Goal: Task Accomplishment & Management: Manage account settings

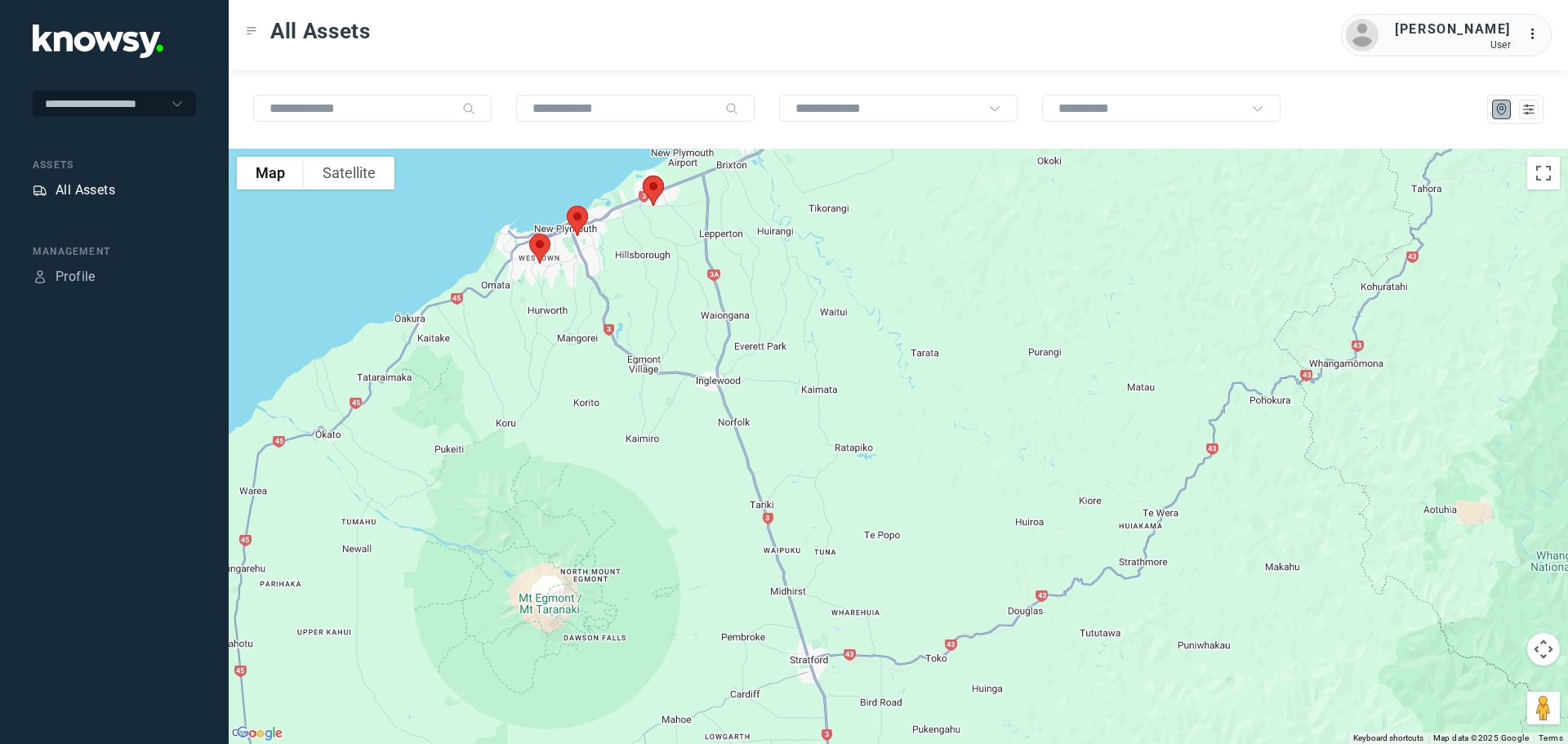
click at [91, 189] on div "All Assets" at bounding box center [85, 189] width 59 height 20
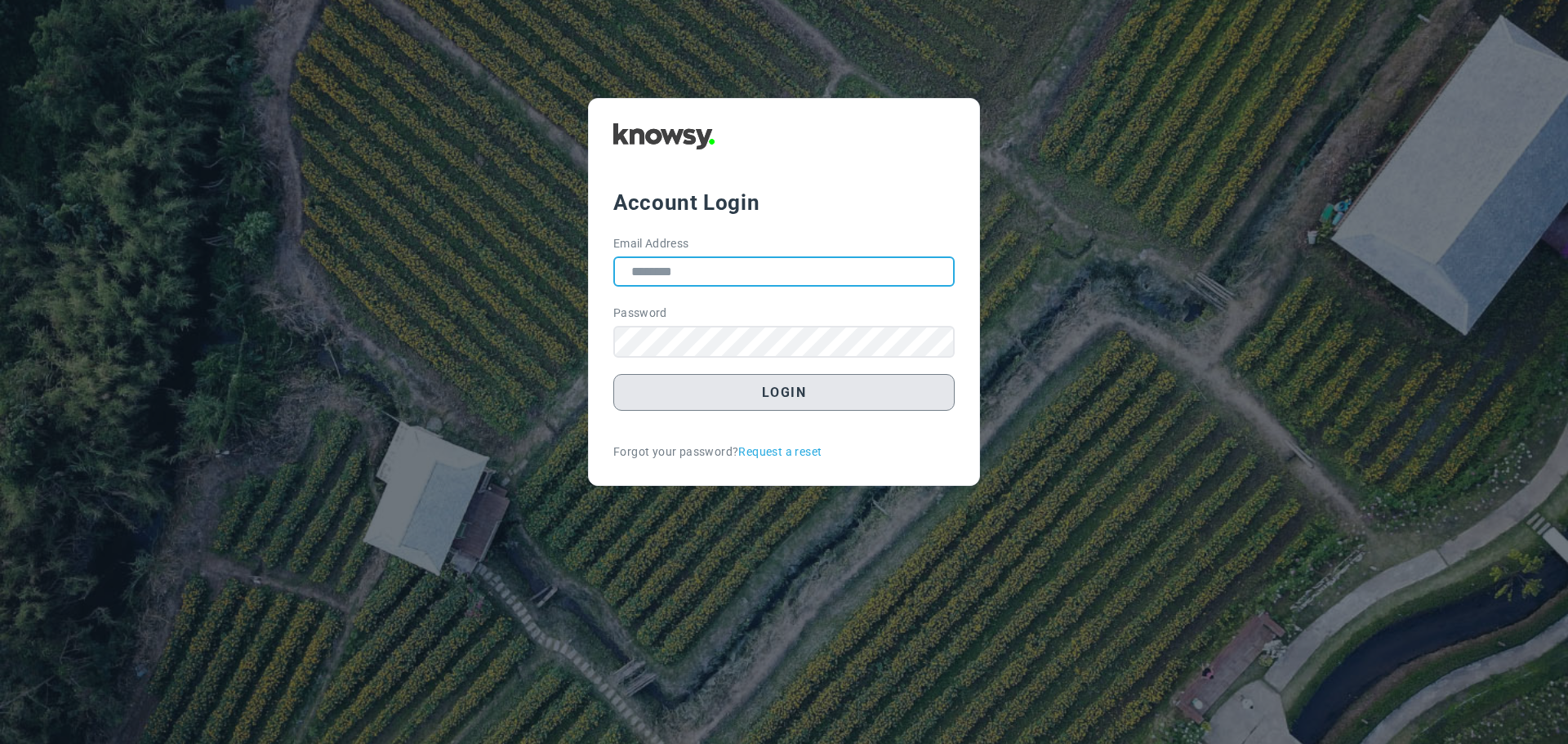
type input "**********"
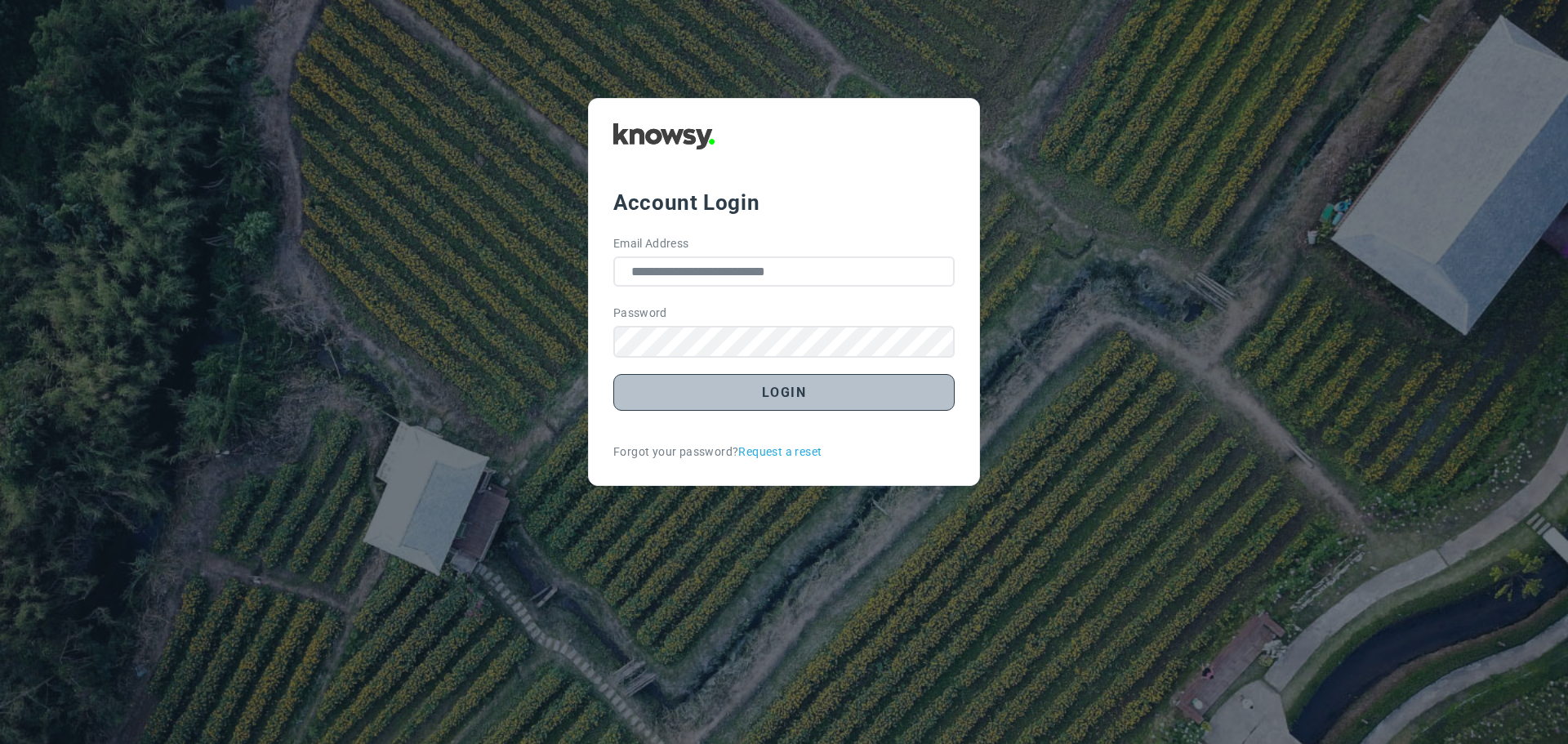
click at [784, 388] on button "Login" at bounding box center [783, 393] width 341 height 37
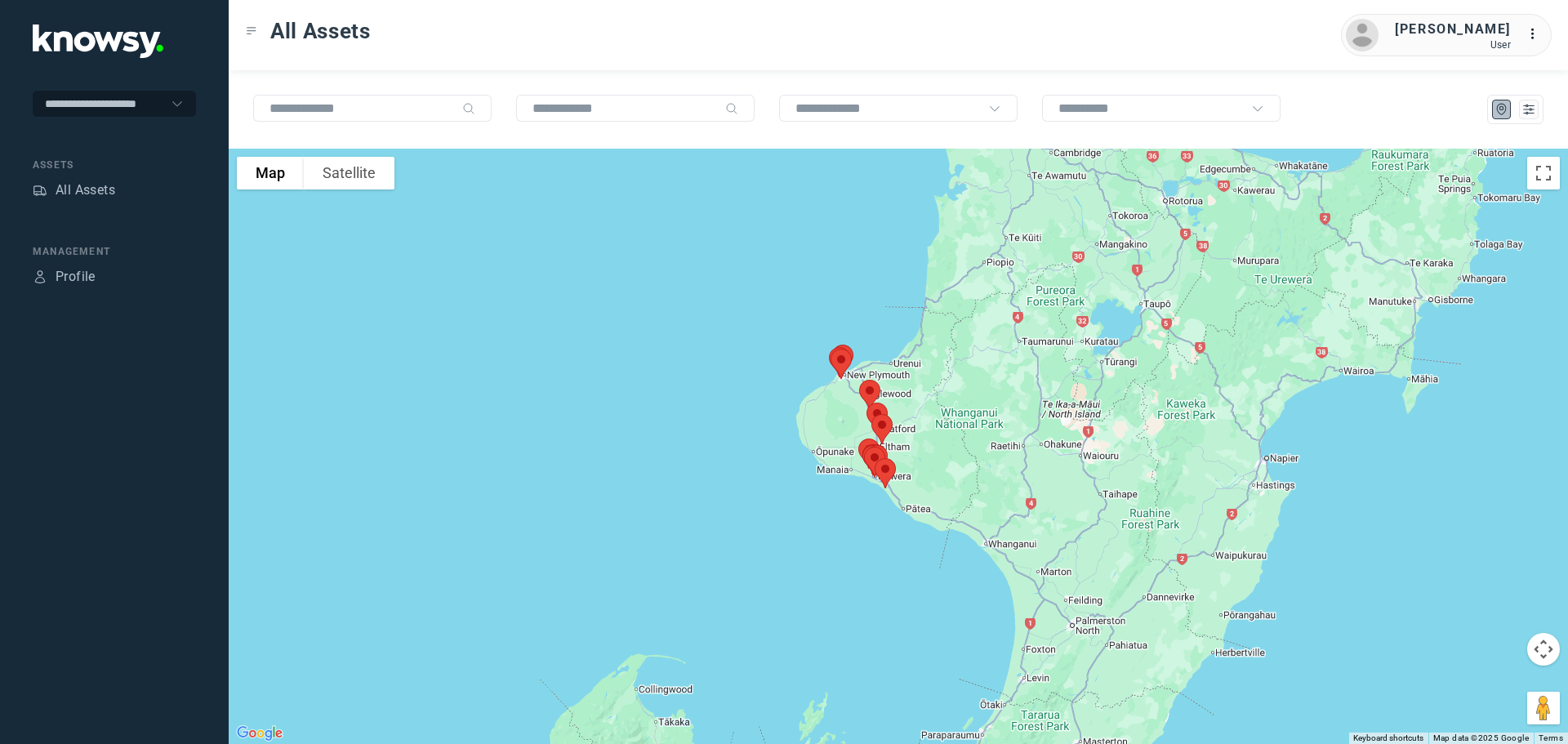
drag, startPoint x: 1002, startPoint y: 253, endPoint x: 956, endPoint y: 433, distance: 185.8
click at [957, 433] on div at bounding box center [898, 446] width 1339 height 595
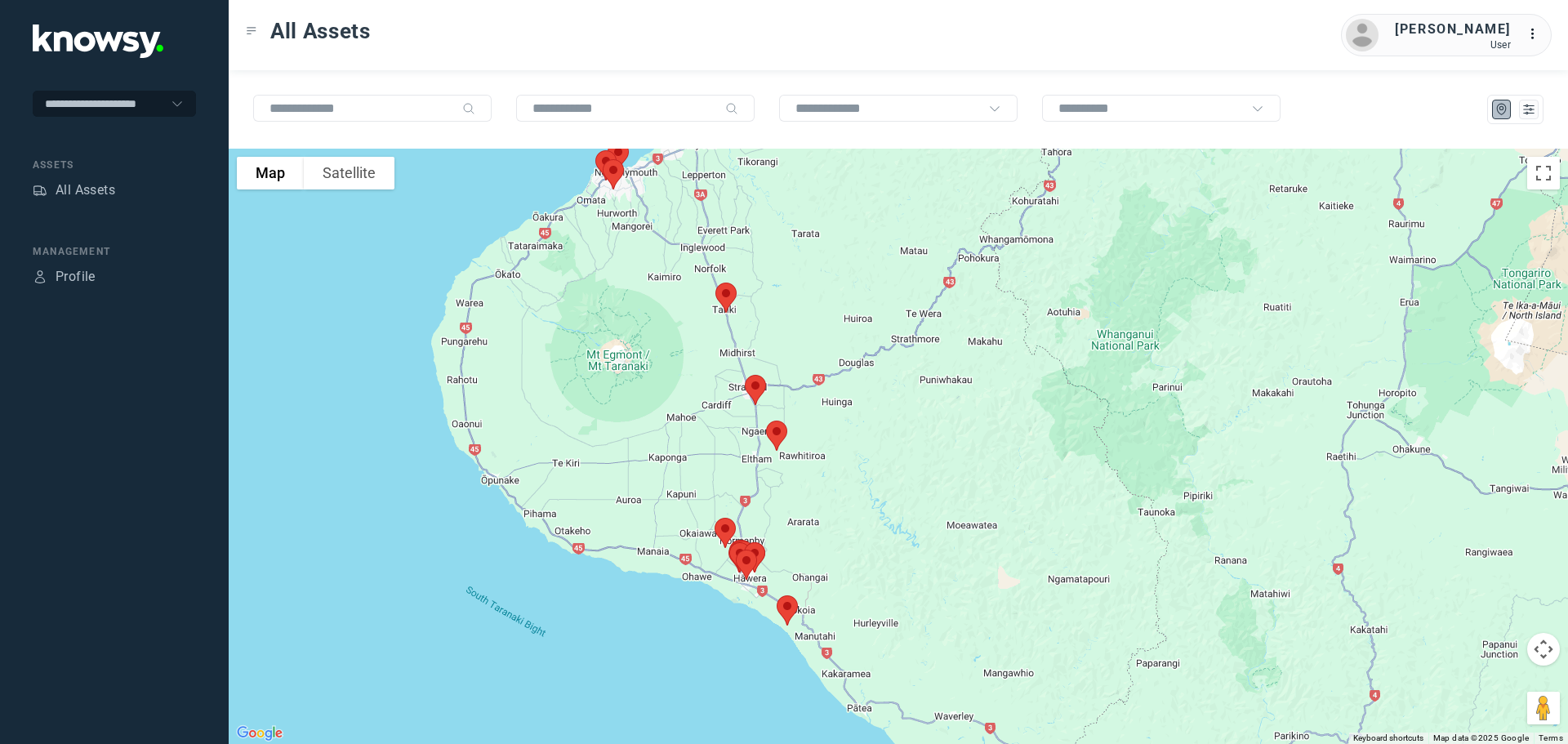
drag, startPoint x: 706, startPoint y: 415, endPoint x: 804, endPoint y: 328, distance: 131.0
click at [804, 328] on div at bounding box center [898, 446] width 1339 height 595
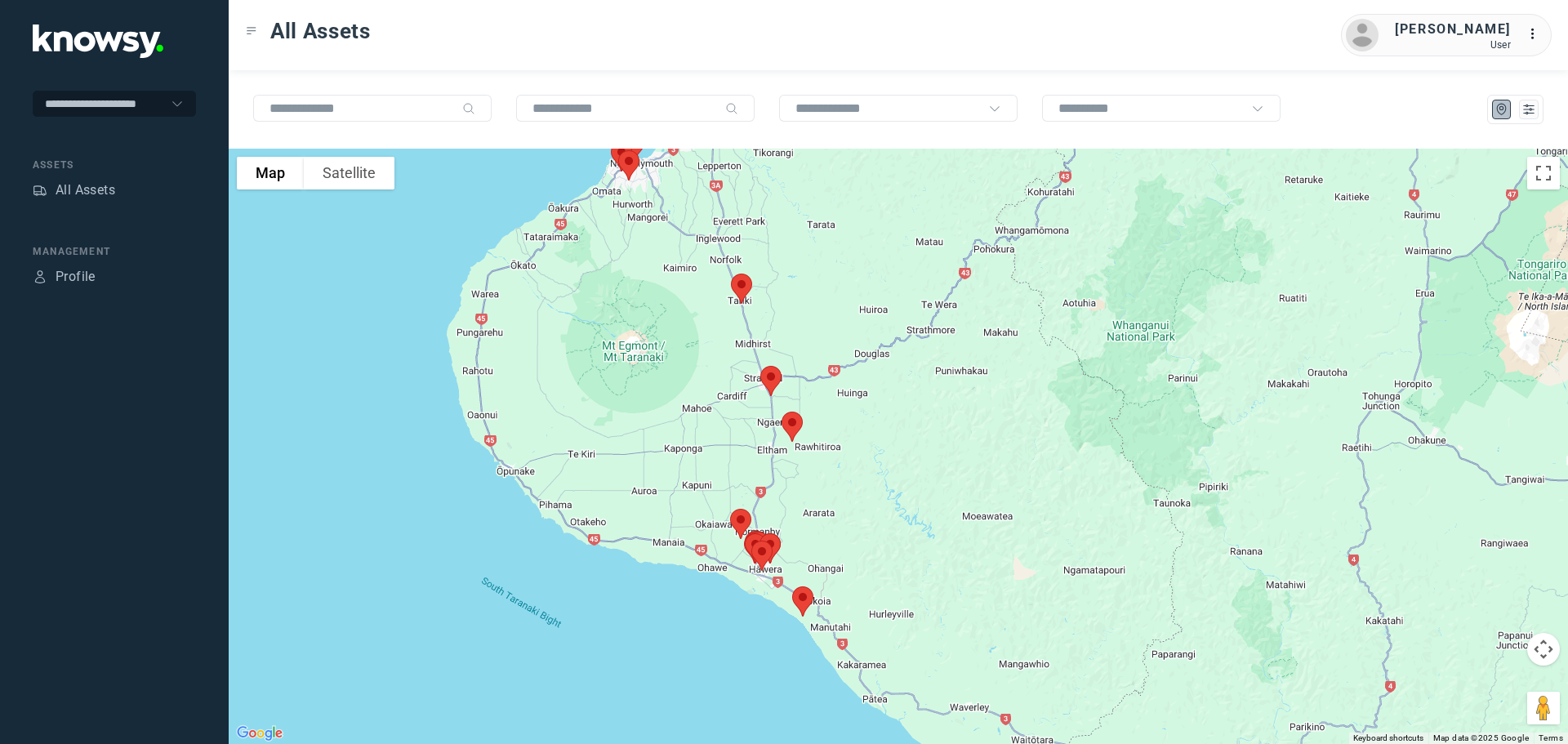
click at [737, 289] on img at bounding box center [741, 288] width 34 height 44
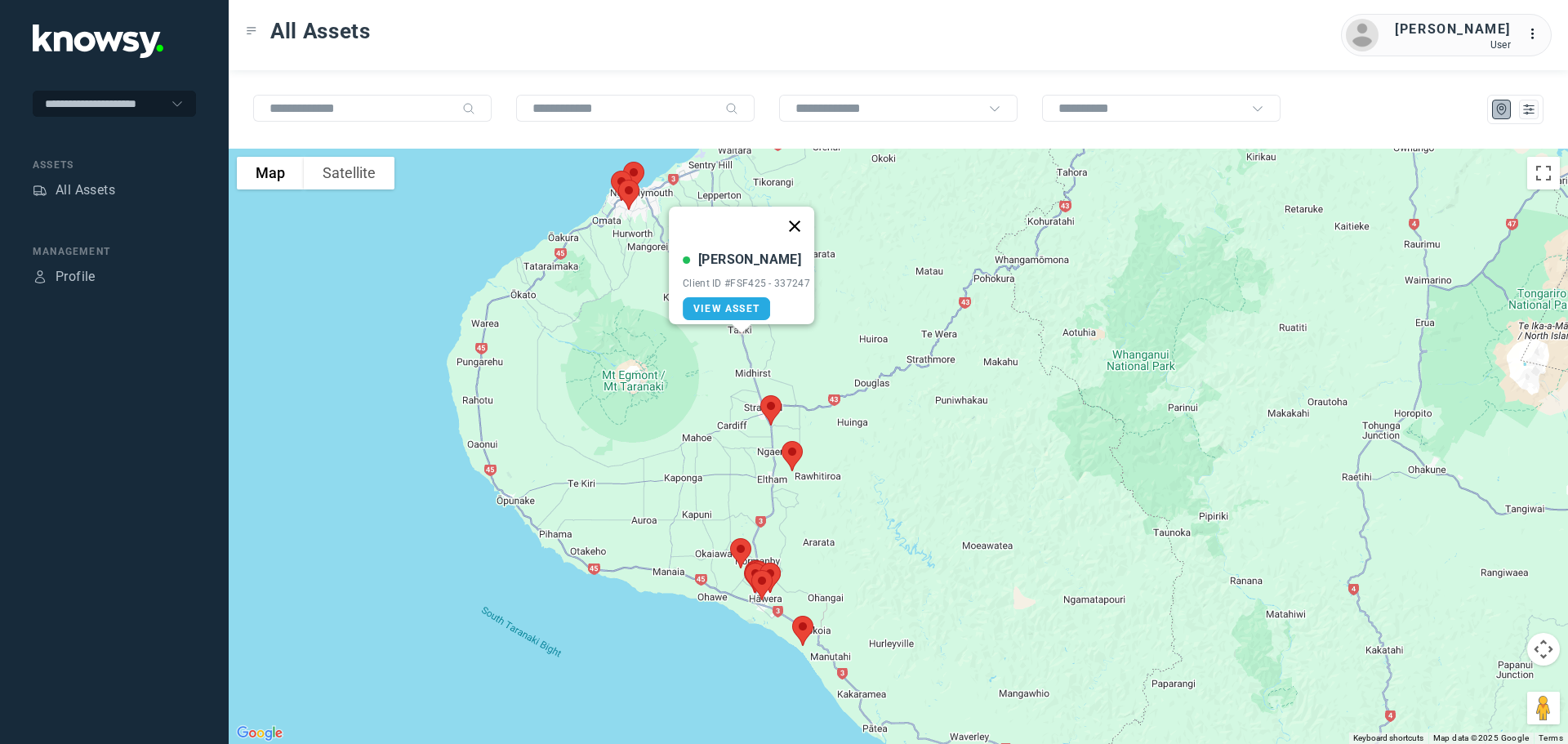
click at [799, 215] on button "Close" at bounding box center [794, 226] width 39 height 39
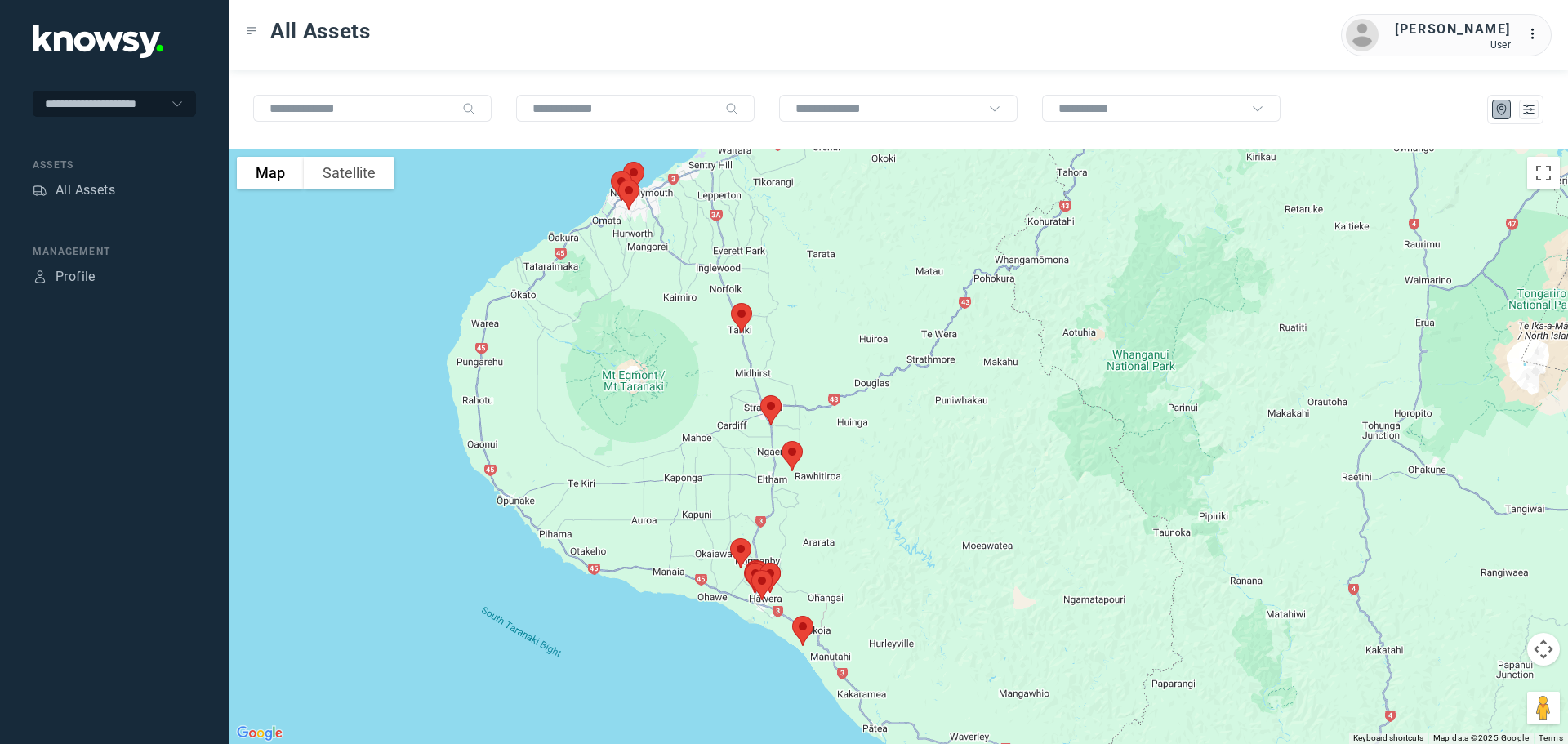
click at [772, 401] on img at bounding box center [770, 410] width 34 height 44
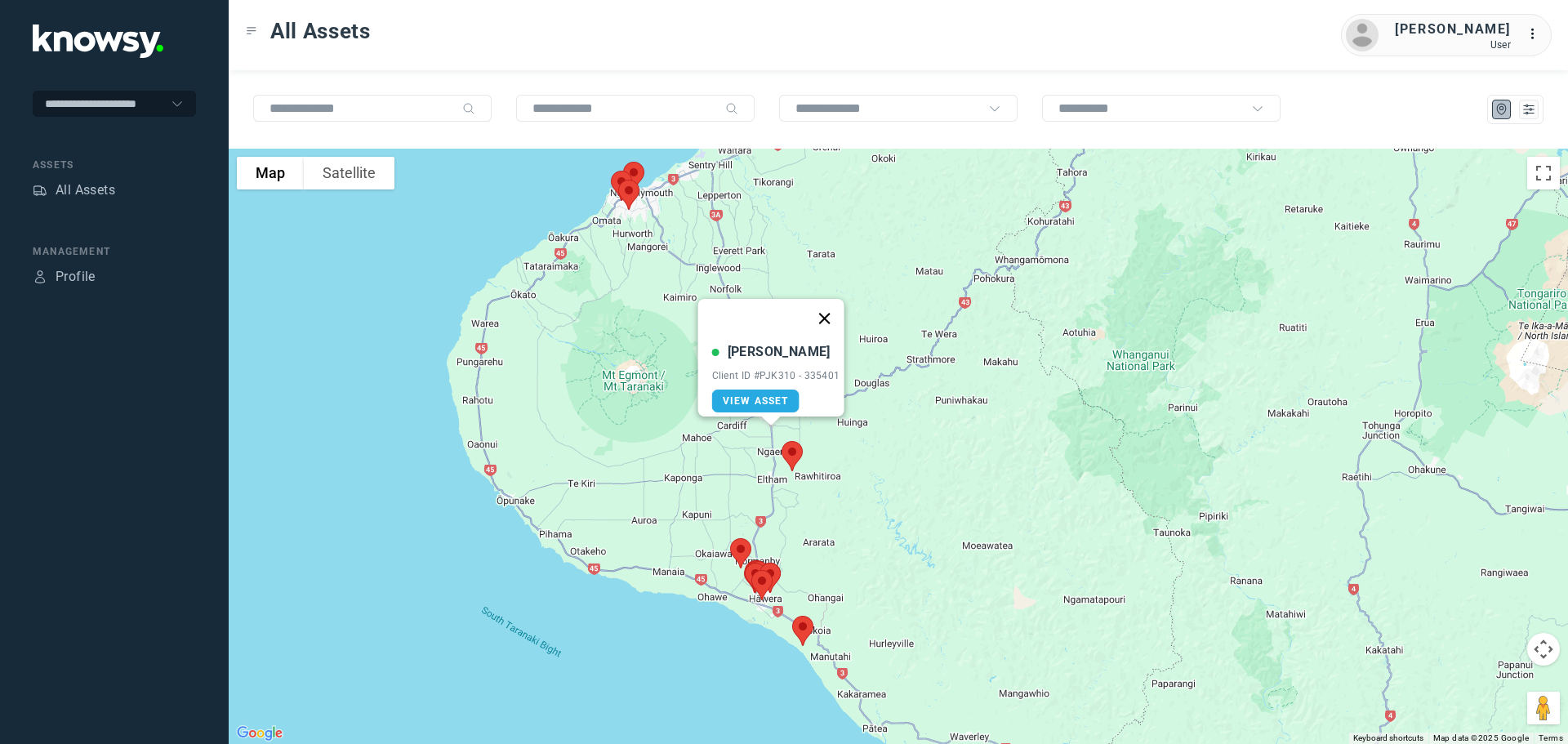
click at [830, 308] on button "Close" at bounding box center [824, 319] width 39 height 39
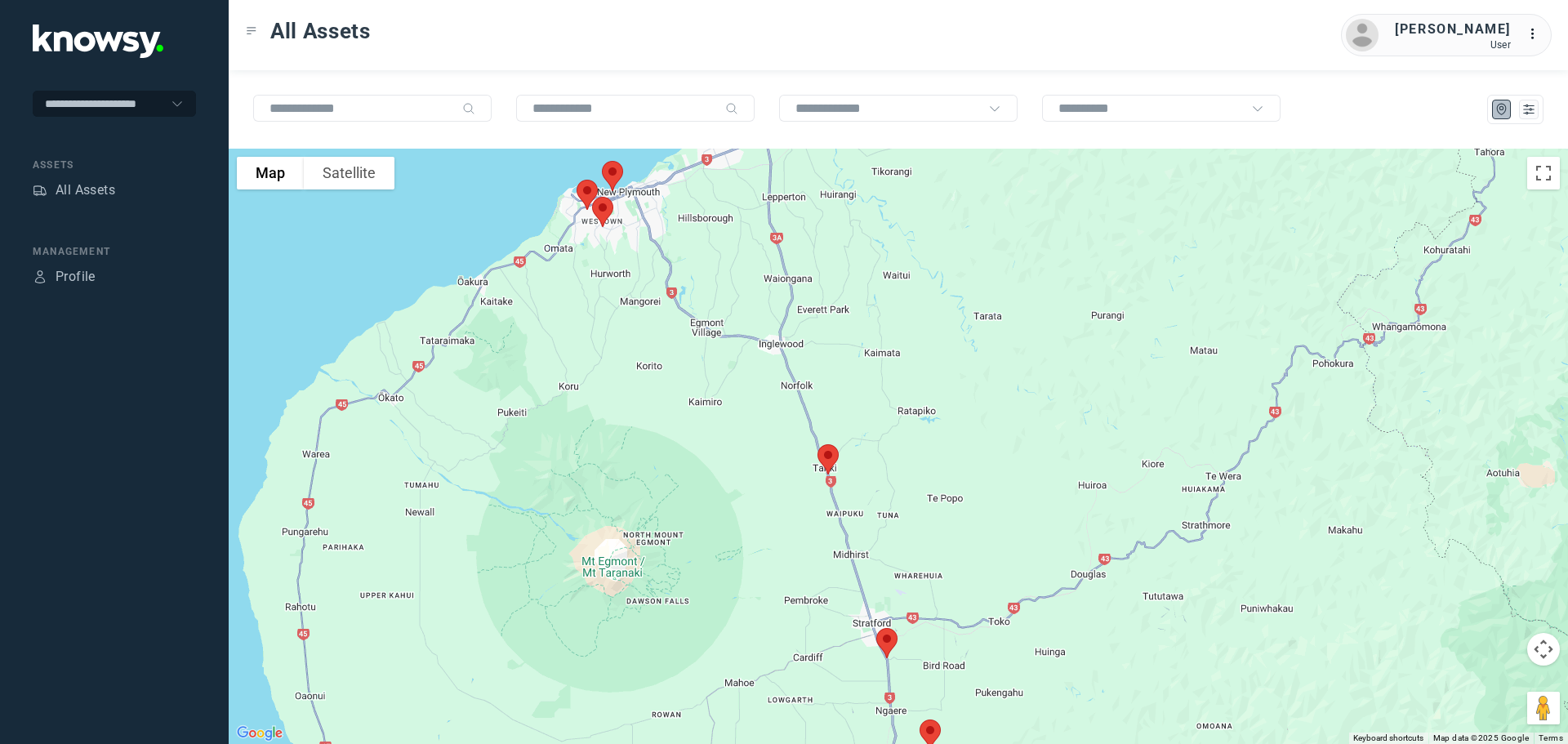
drag, startPoint x: 652, startPoint y: 287, endPoint x: 668, endPoint y: 446, distance: 159.8
click at [668, 446] on div "To navigate, press the arrow keys." at bounding box center [898, 446] width 1339 height 595
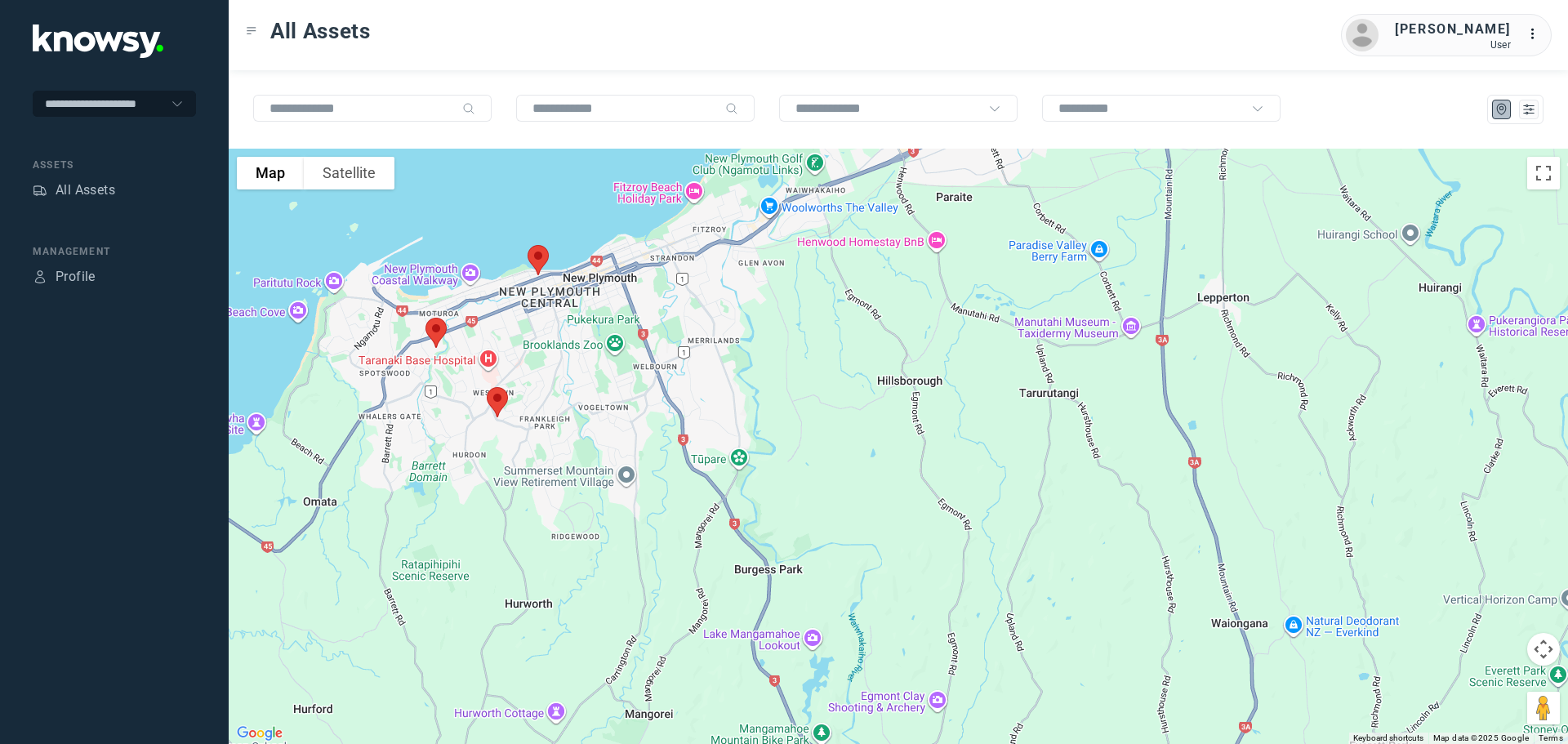
click at [542, 257] on img at bounding box center [538, 260] width 34 height 44
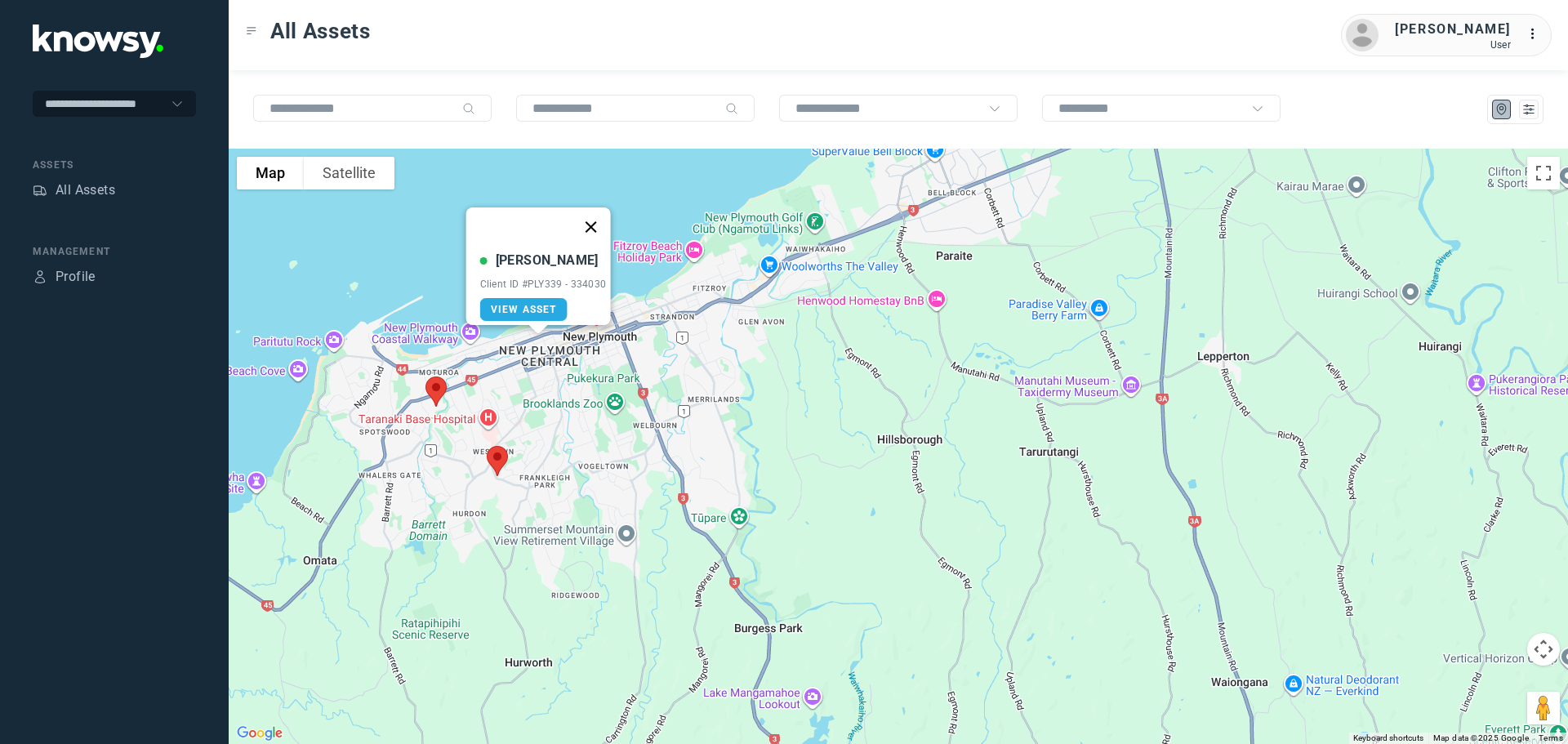
click at [598, 219] on button "Close" at bounding box center [591, 227] width 39 height 39
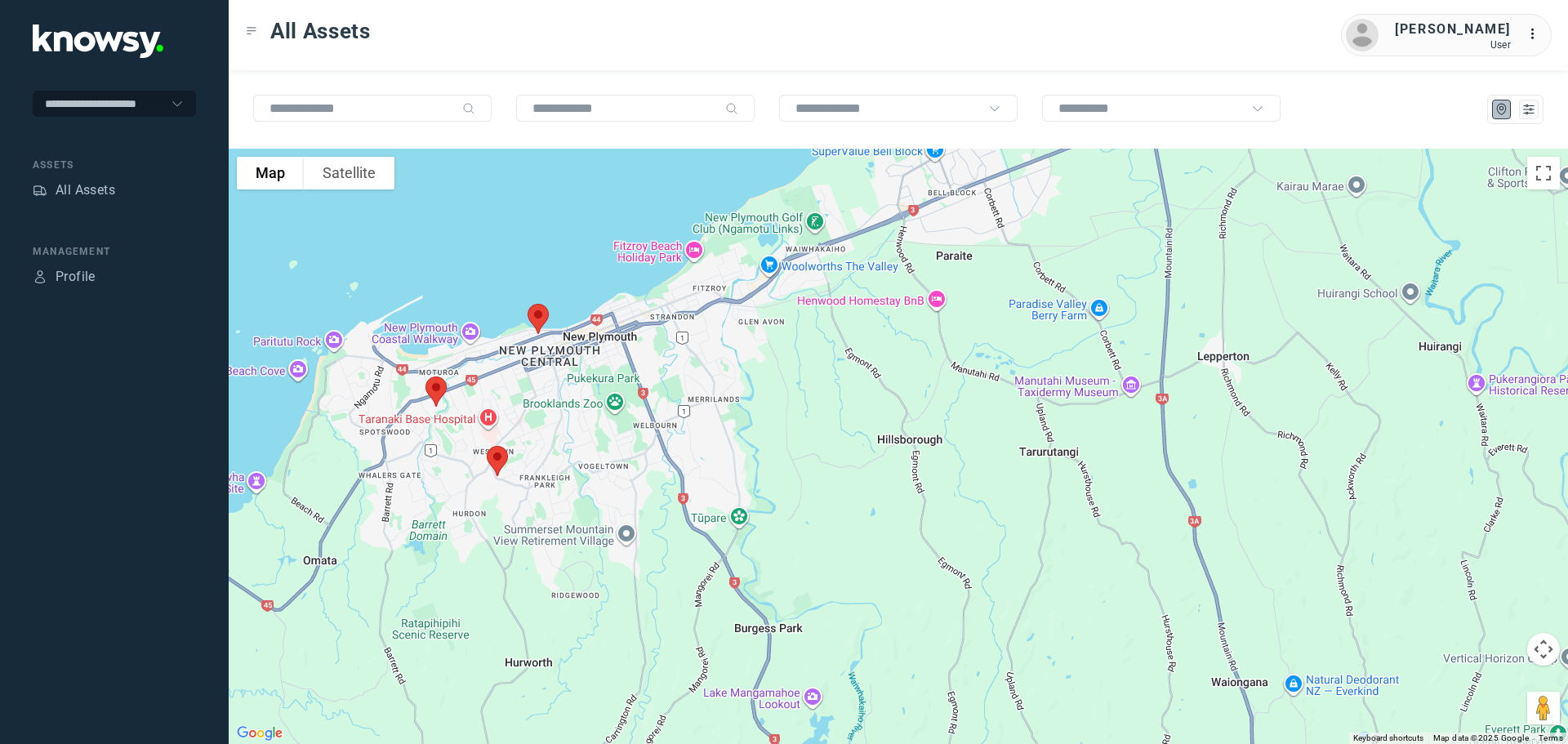
click at [433, 388] on img at bounding box center [436, 391] width 34 height 44
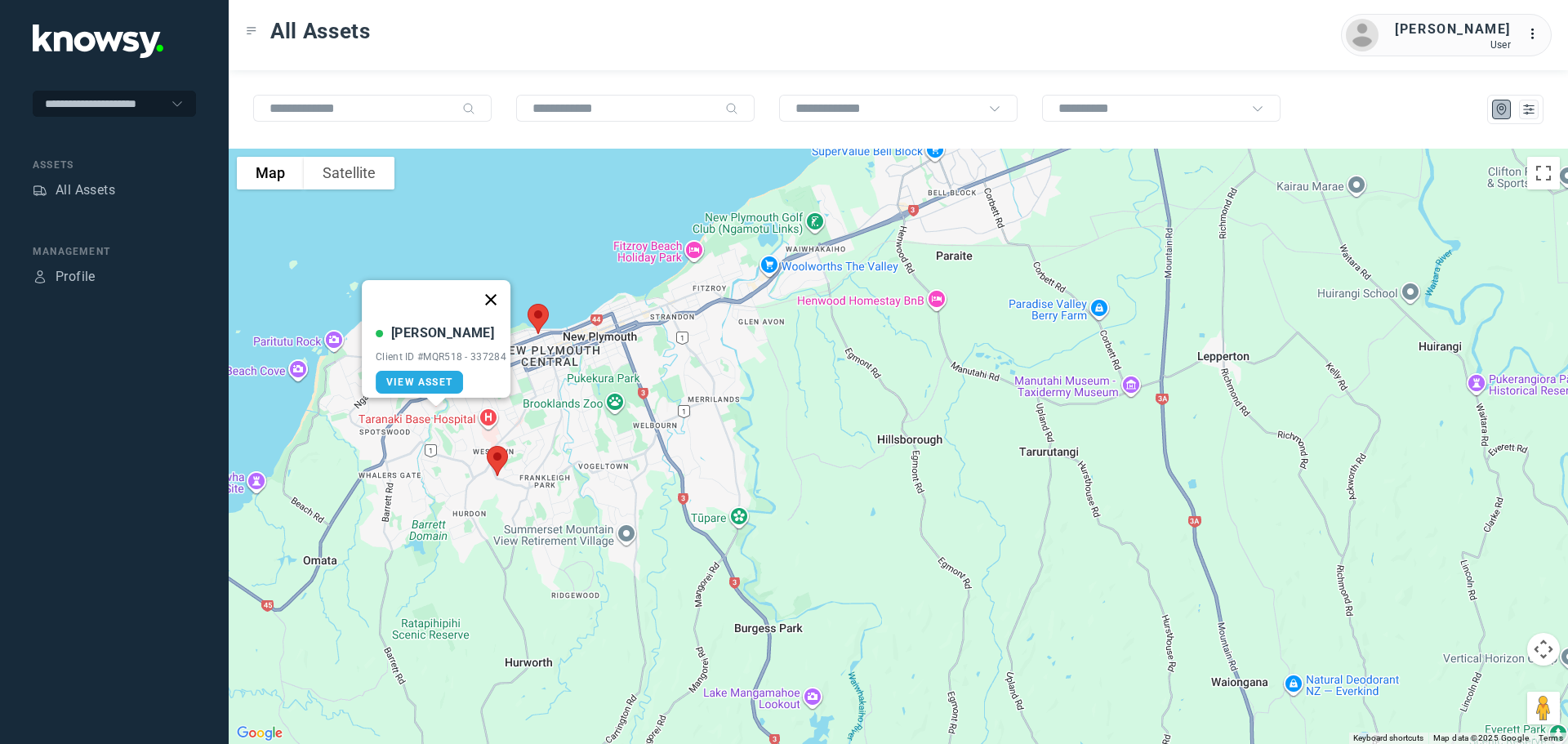
click at [490, 294] on button "Close" at bounding box center [490, 300] width 39 height 39
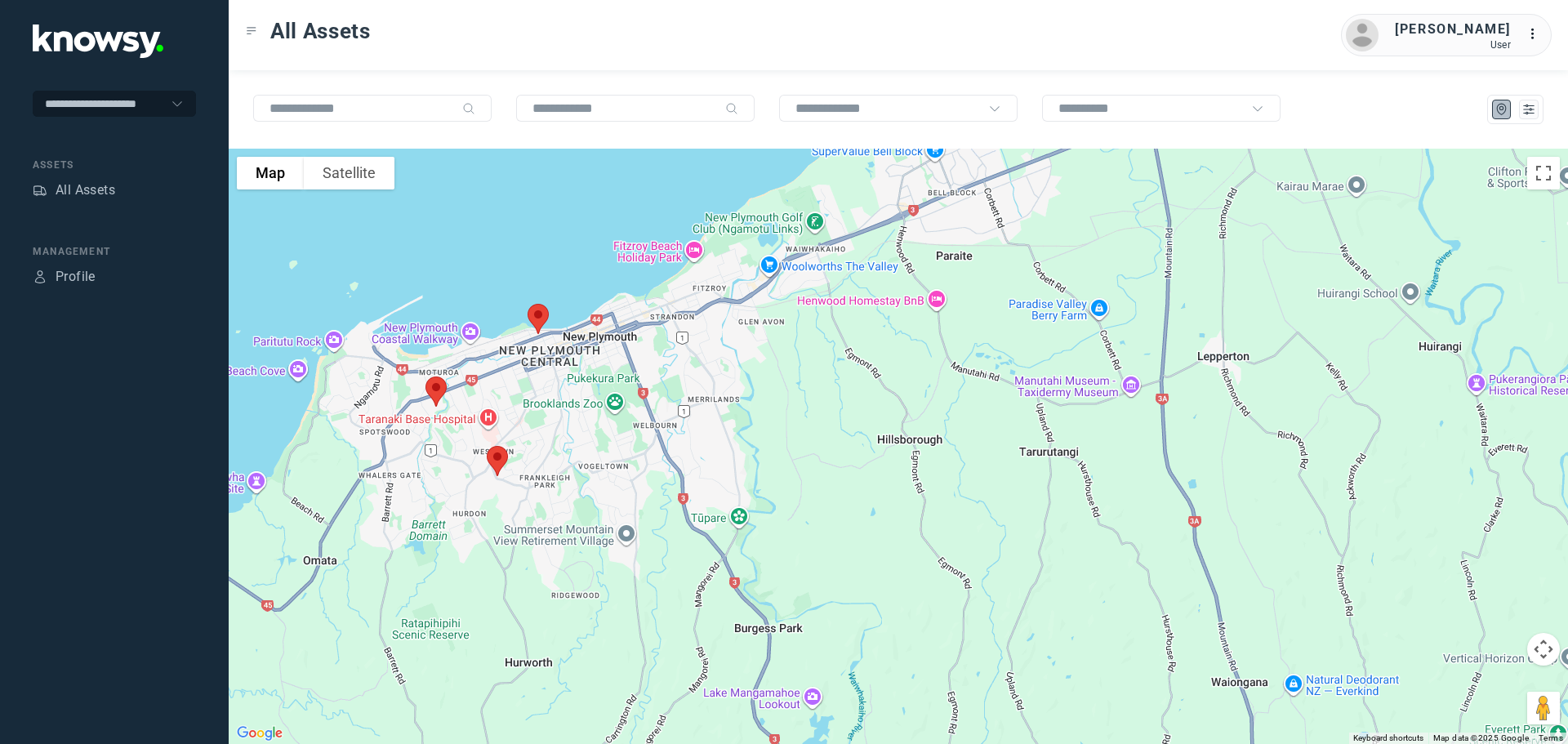
click at [498, 456] on img at bounding box center [497, 461] width 34 height 44
click at [560, 360] on button "Close" at bounding box center [552, 369] width 39 height 39
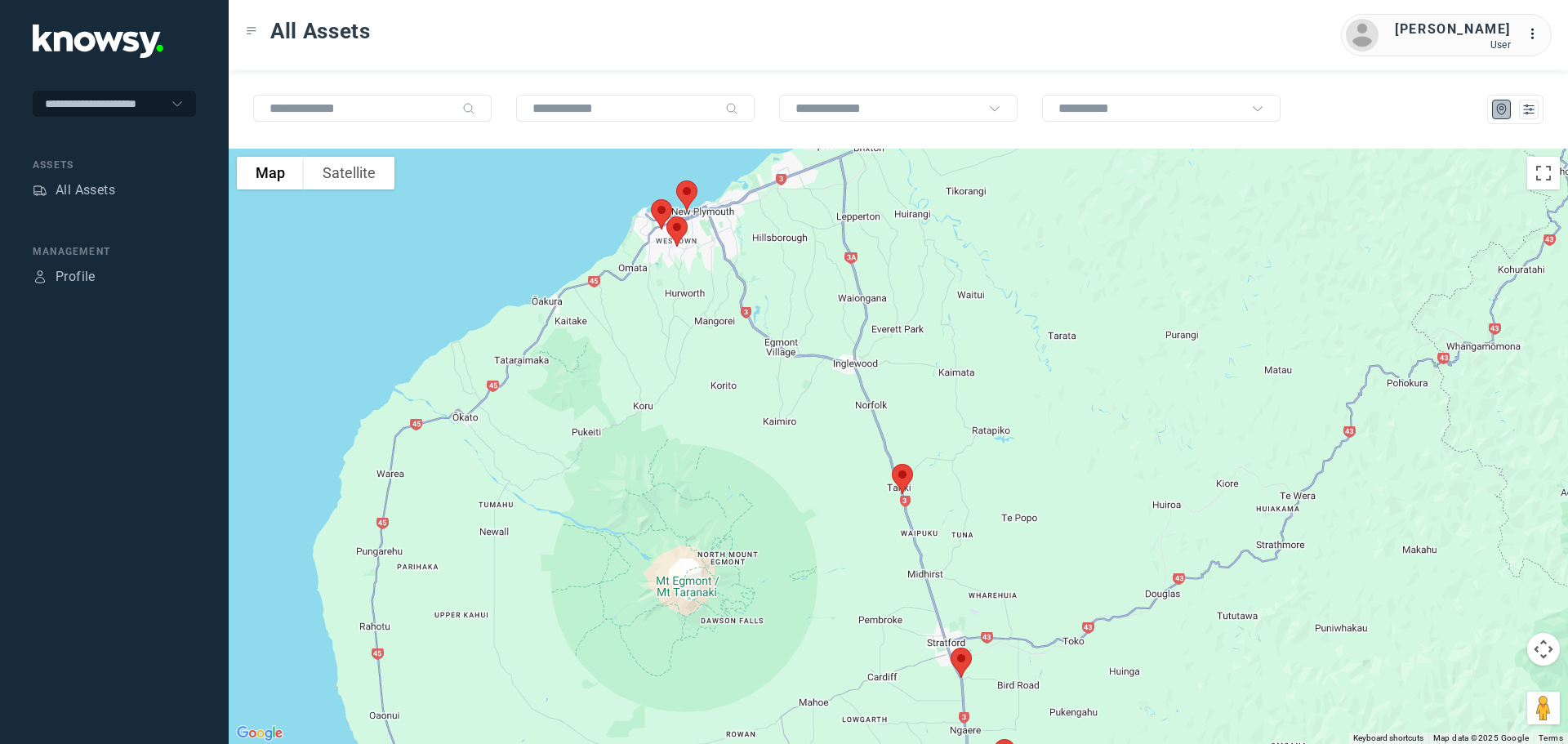
drag, startPoint x: 890, startPoint y: 374, endPoint x: 877, endPoint y: 294, distance: 81.0
click at [877, 294] on div at bounding box center [898, 446] width 1339 height 595
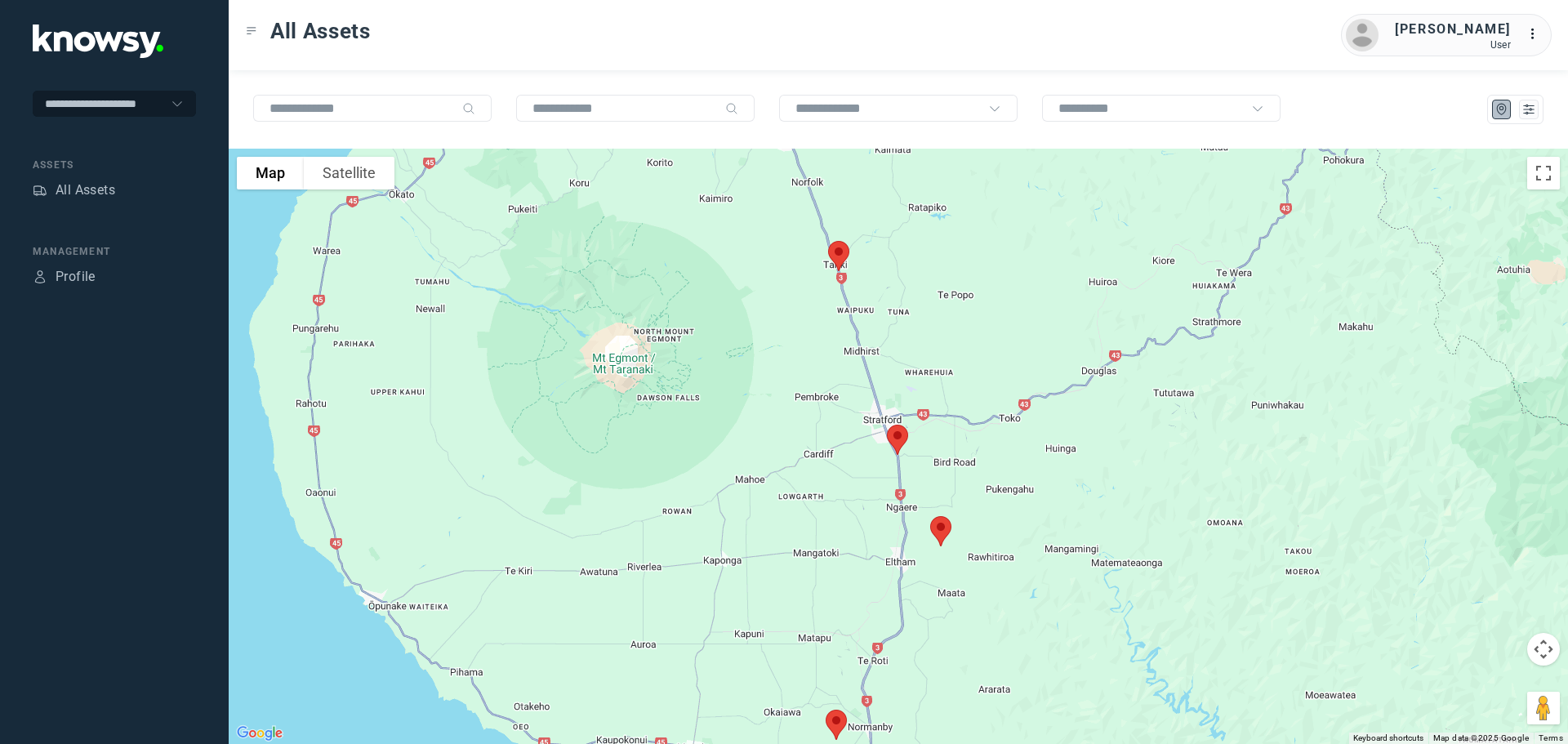
drag, startPoint x: 932, startPoint y: 470, endPoint x: 873, endPoint y: 281, distance: 198.0
click at [874, 281] on div at bounding box center [898, 446] width 1339 height 595
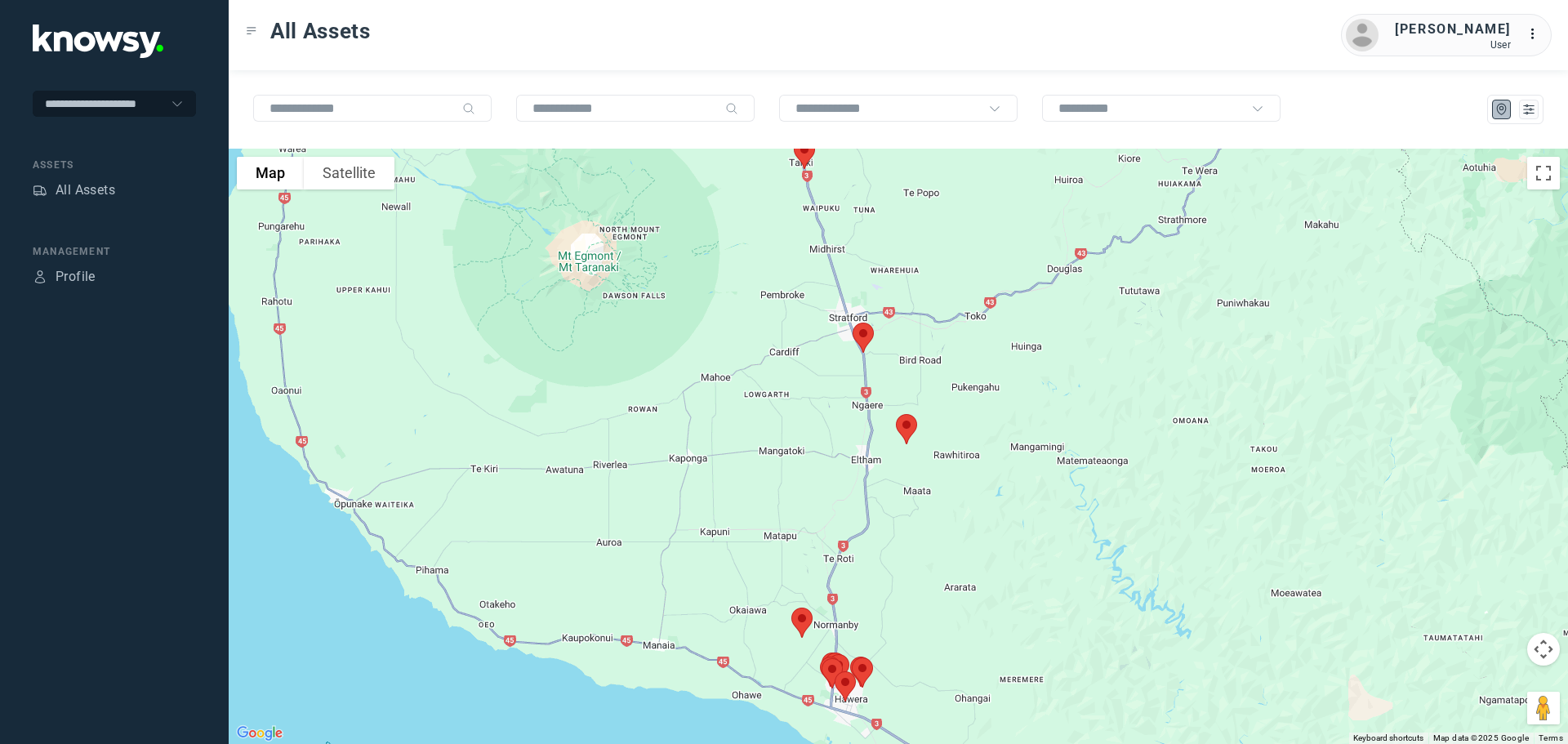
click at [908, 429] on img at bounding box center [906, 429] width 34 height 44
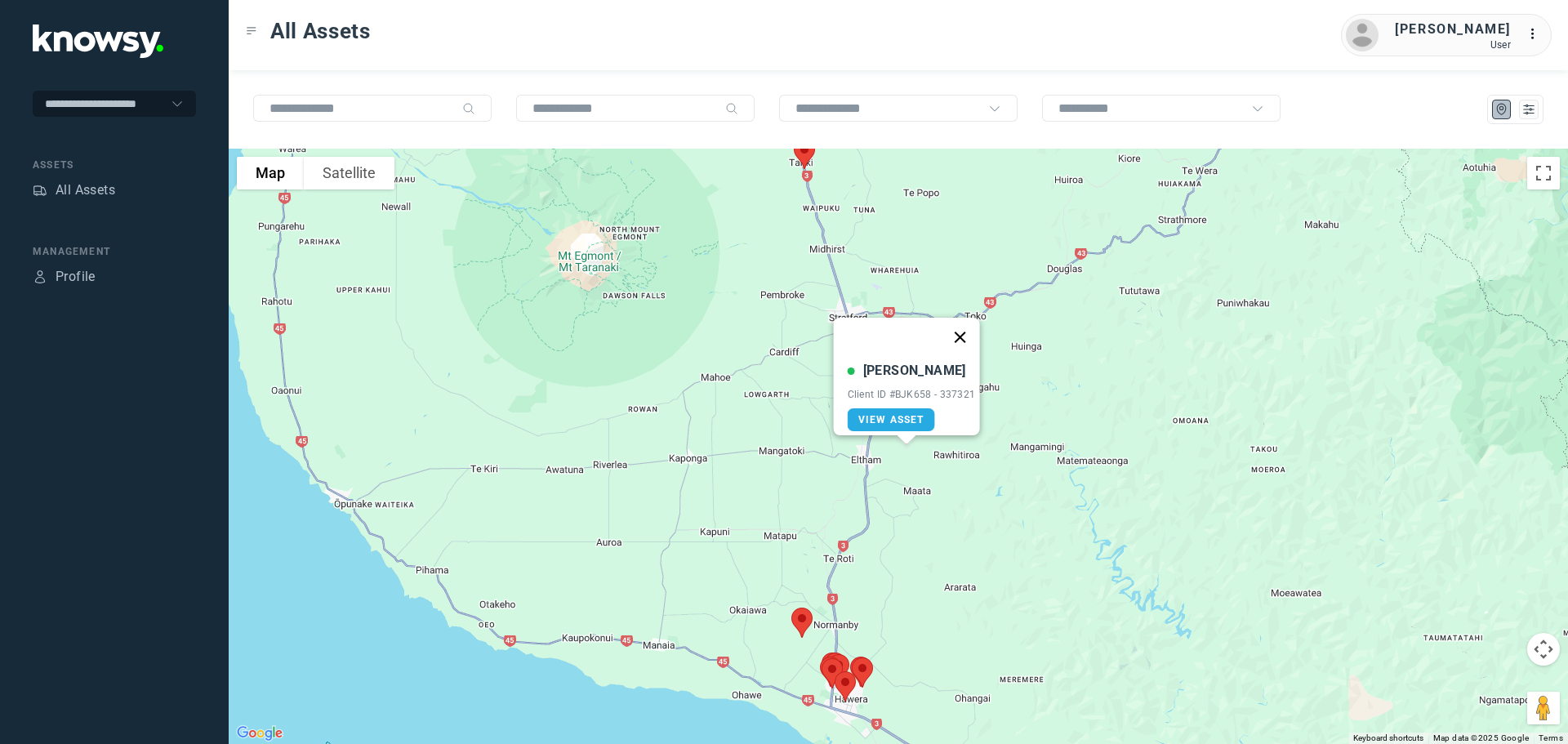
click at [963, 329] on button "Close" at bounding box center [960, 337] width 39 height 39
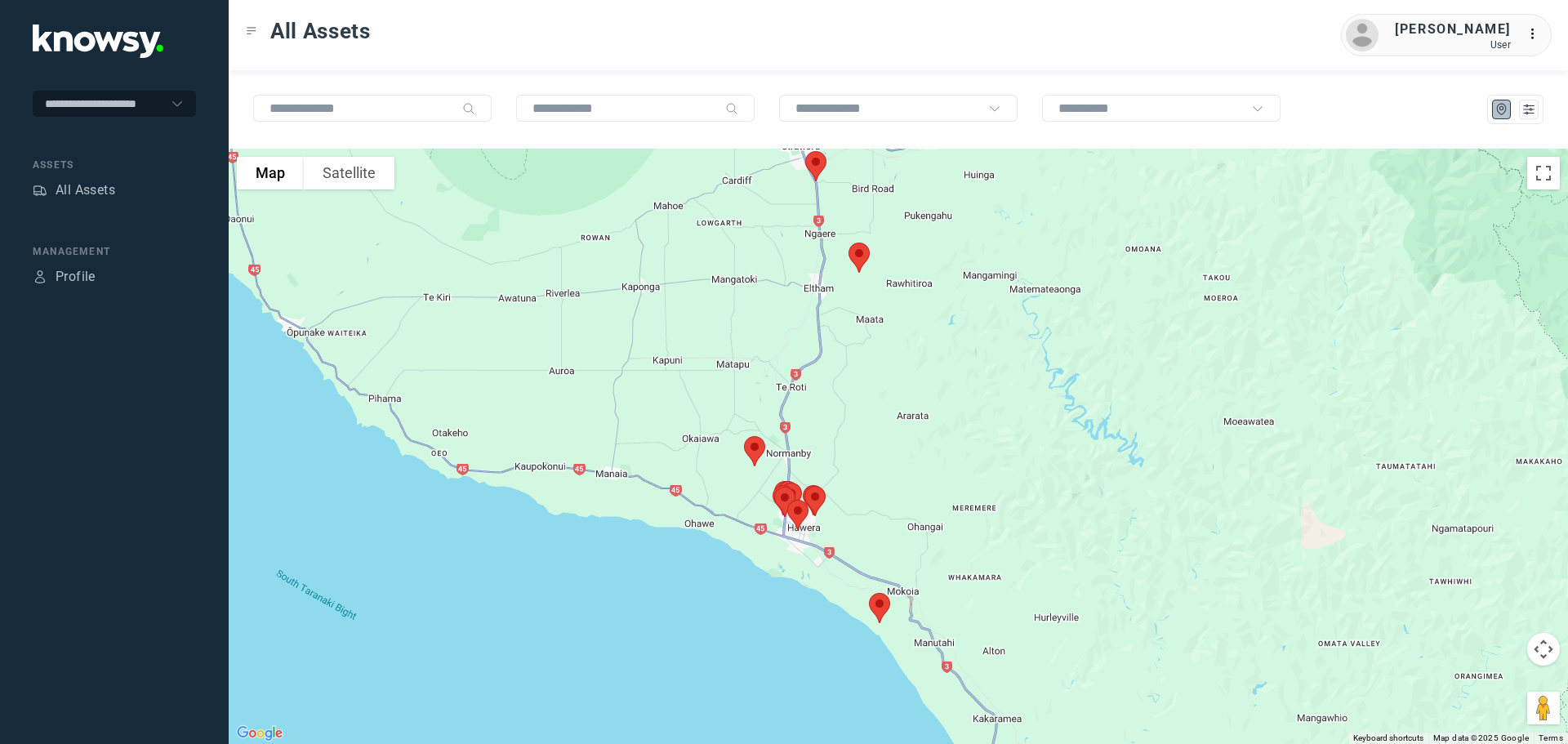
drag, startPoint x: 955, startPoint y: 424, endPoint x: 916, endPoint y: 275, distance: 154.0
click at [916, 275] on div at bounding box center [898, 446] width 1339 height 595
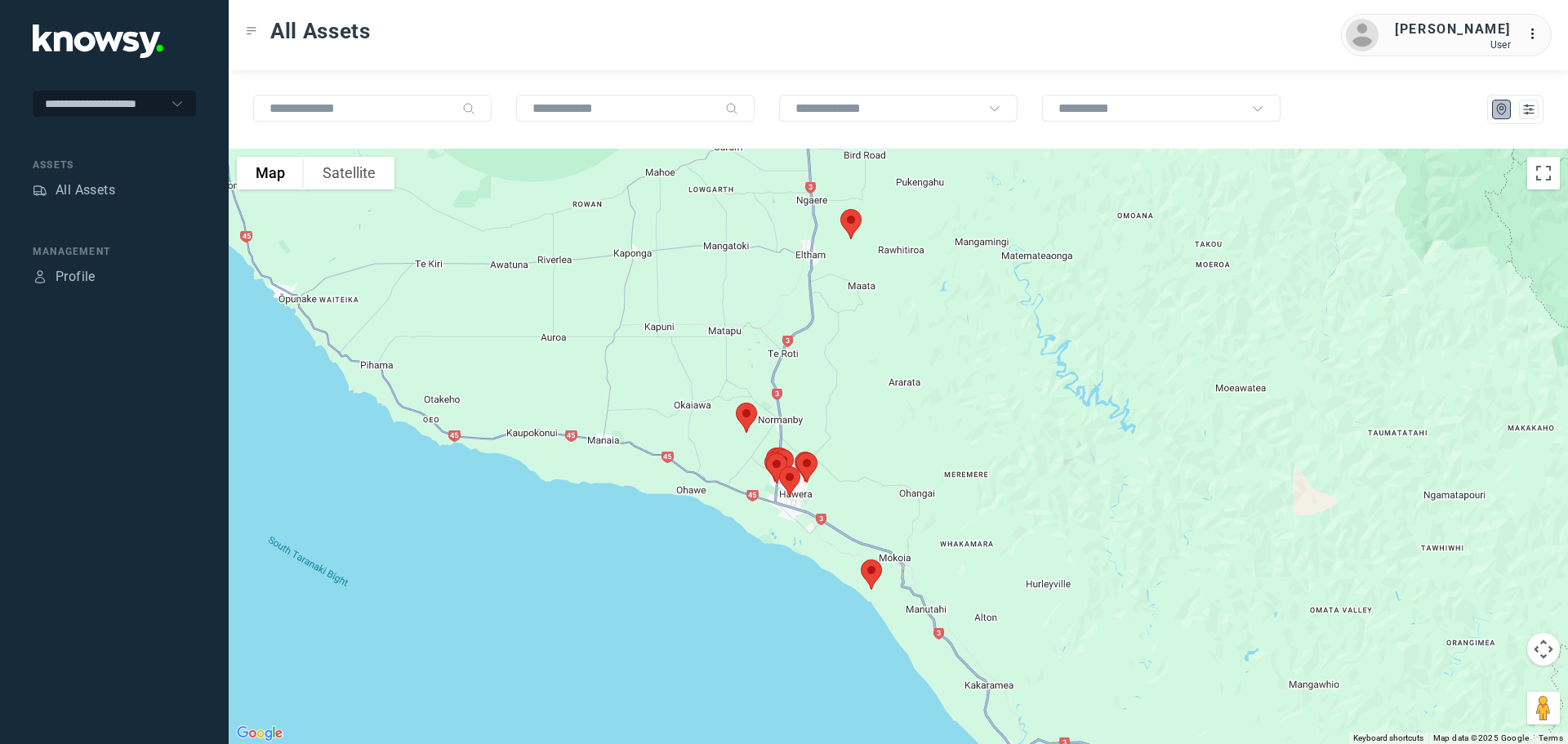
click at [748, 416] on img at bounding box center [746, 417] width 34 height 44
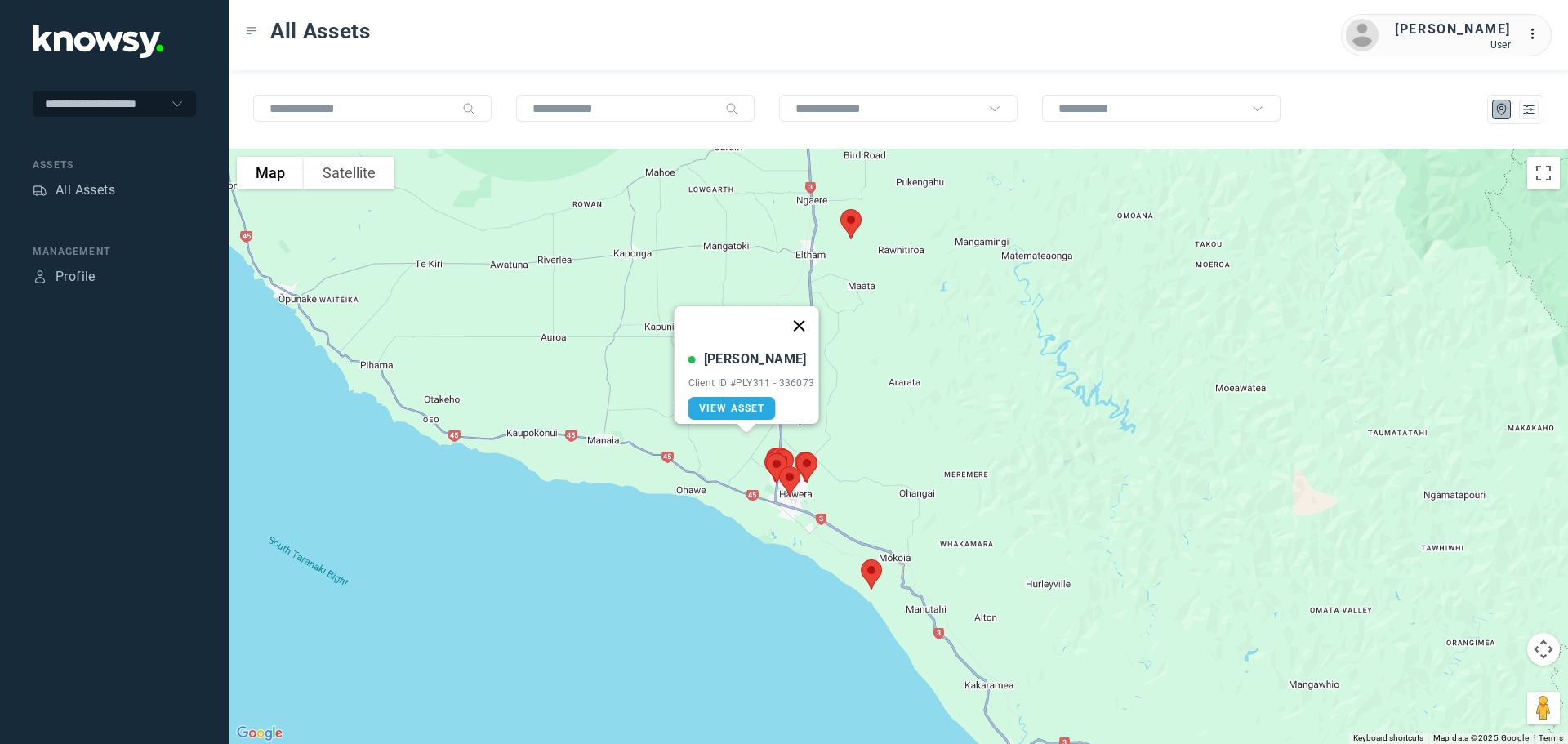
click at [800, 315] on button "Close" at bounding box center [799, 326] width 39 height 39
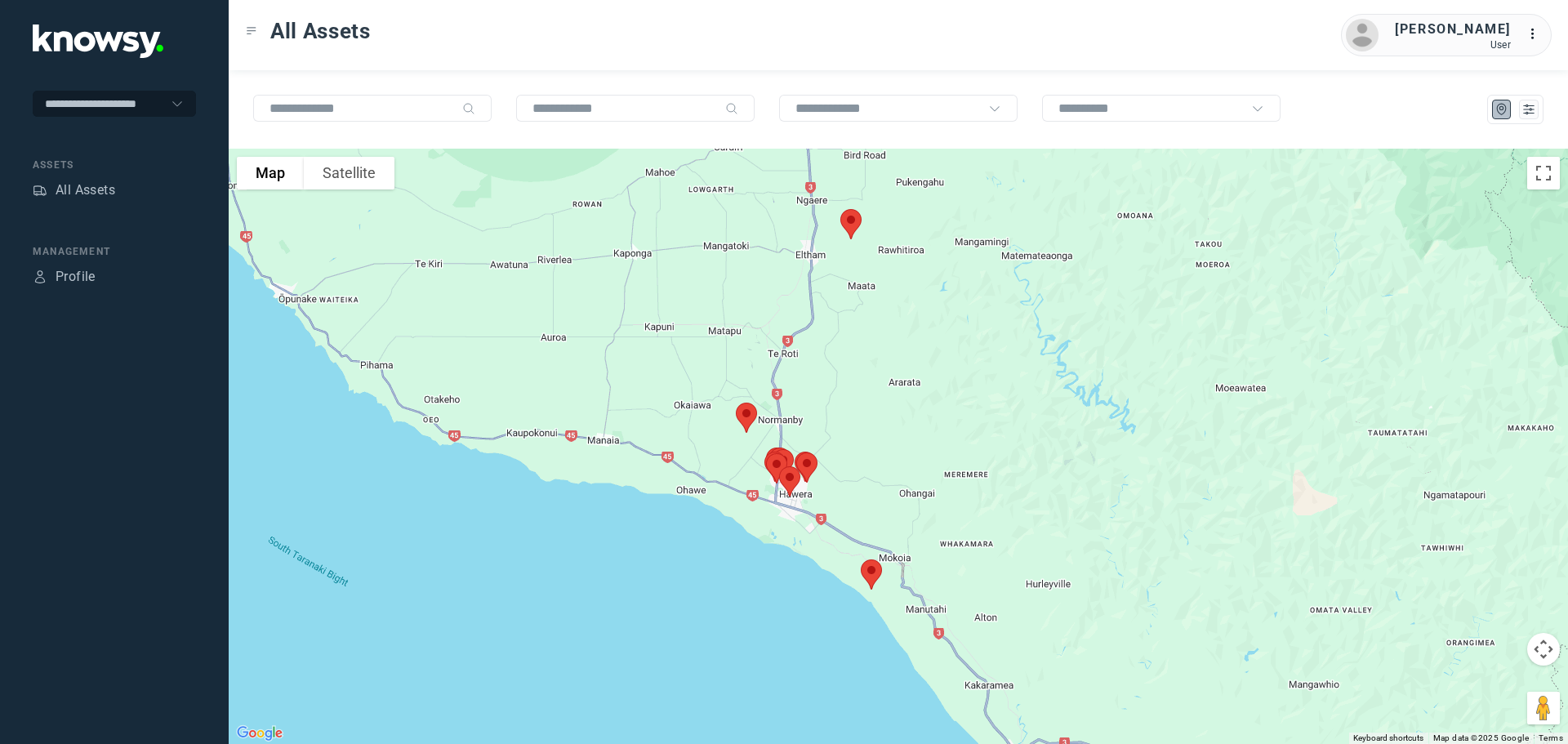
click at [873, 571] on img at bounding box center [871, 574] width 34 height 44
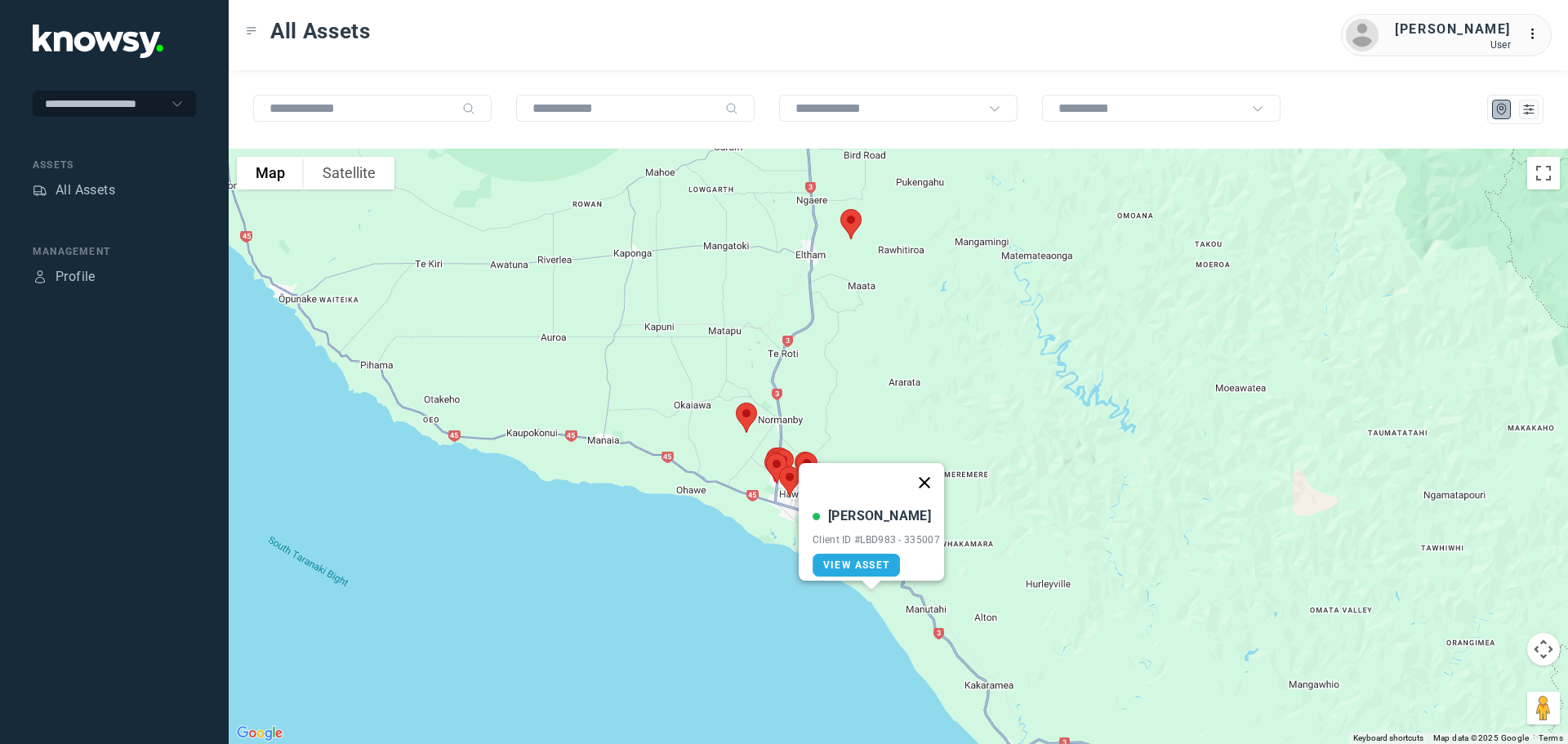
click at [926, 472] on button "Close" at bounding box center [924, 482] width 39 height 39
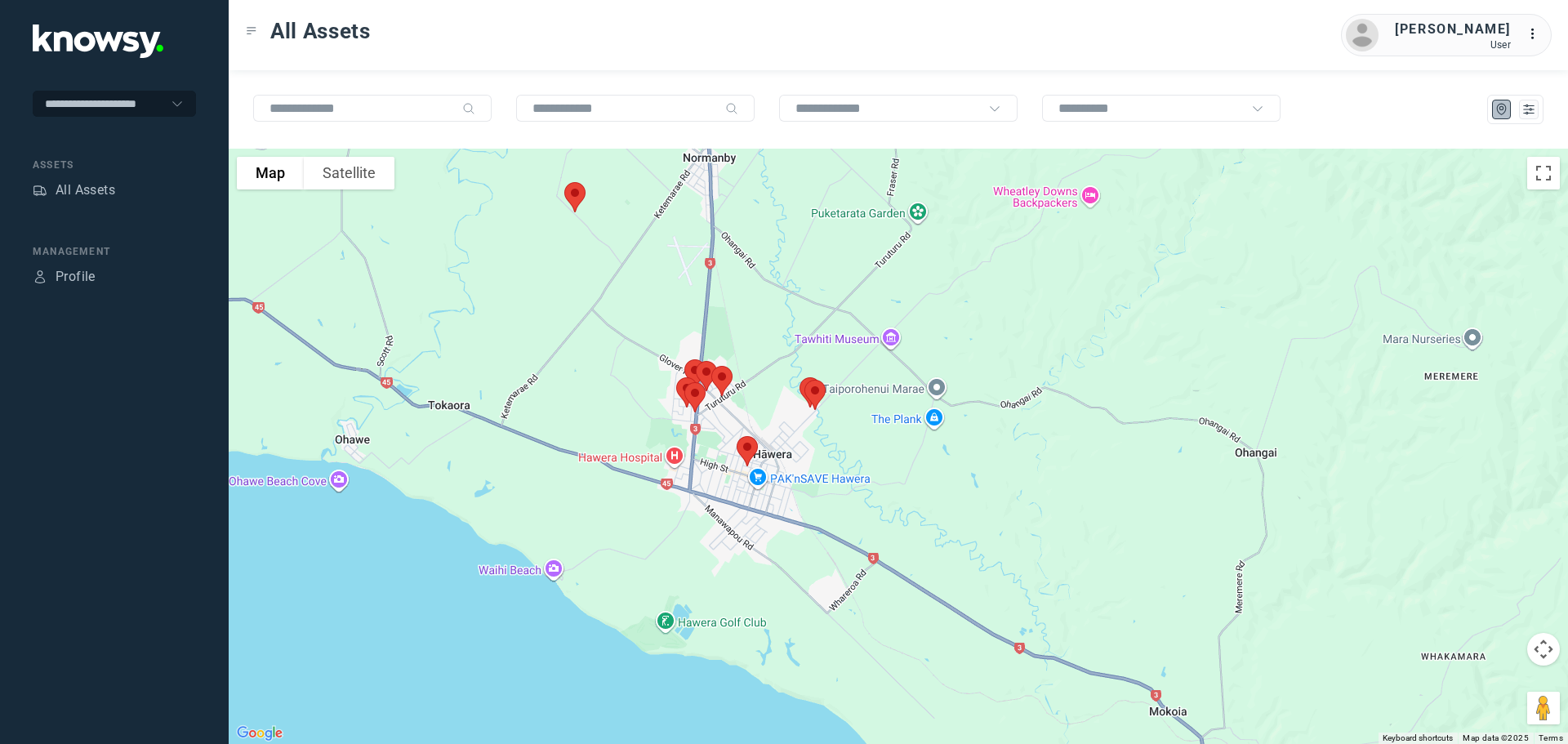
drag, startPoint x: 686, startPoint y: 480, endPoint x: 805, endPoint y: 457, distance: 121.2
click at [805, 457] on div at bounding box center [898, 446] width 1339 height 595
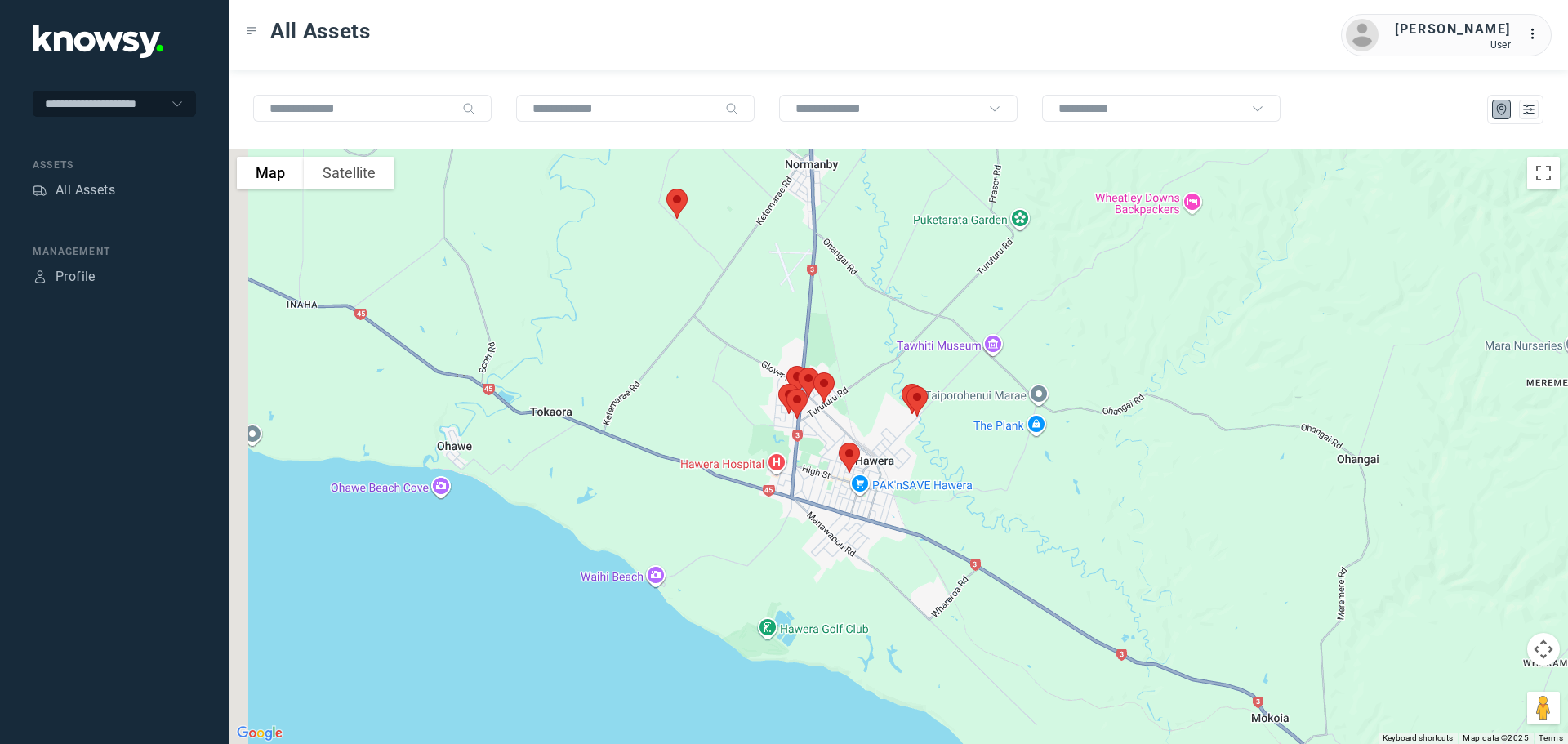
drag, startPoint x: 805, startPoint y: 457, endPoint x: 912, endPoint y: 463, distance: 107.2
click at [912, 463] on div at bounding box center [898, 446] width 1339 height 595
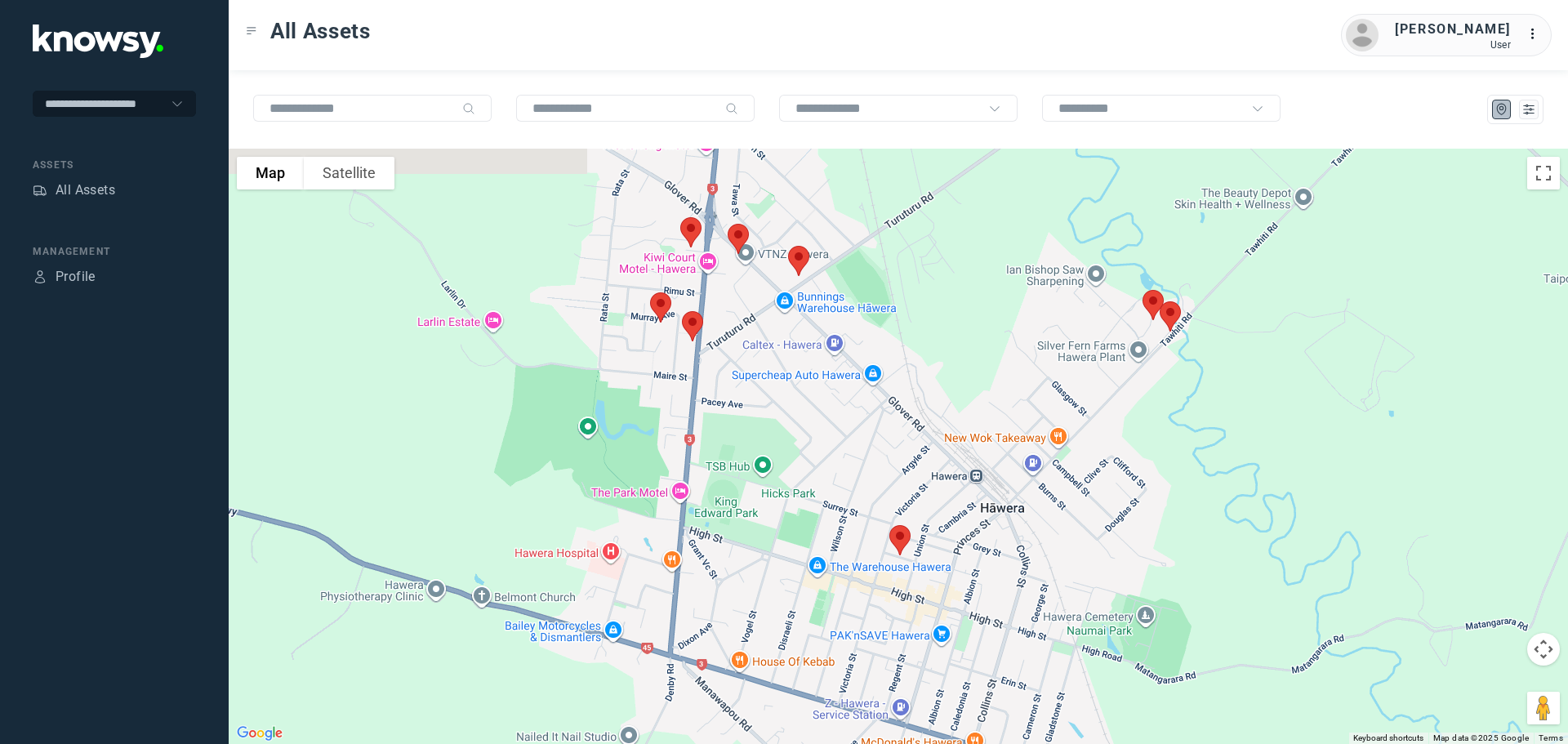
drag, startPoint x: 684, startPoint y: 351, endPoint x: 900, endPoint y: 408, distance: 223.4
click at [900, 408] on div at bounding box center [898, 446] width 1339 height 595
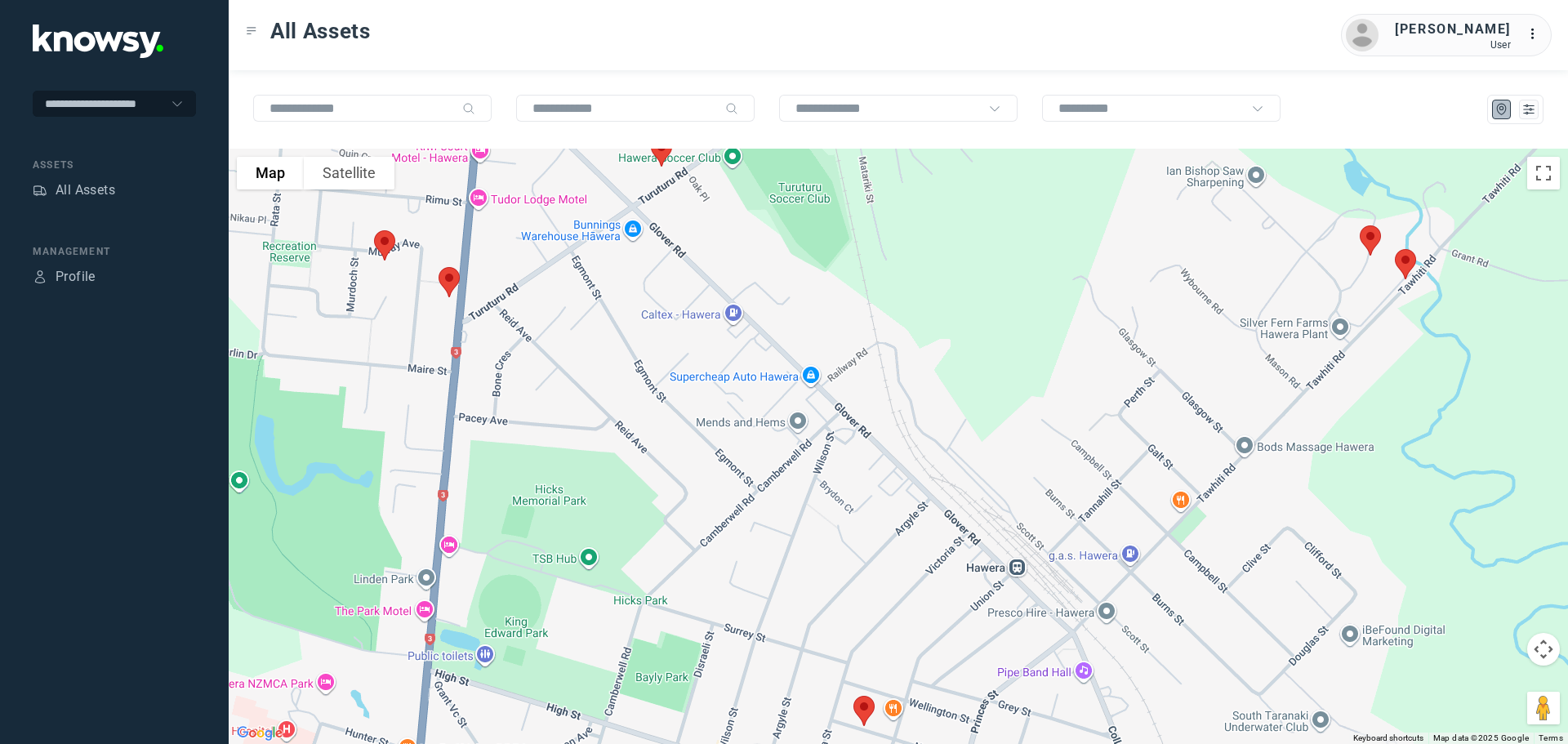
click at [1407, 261] on img at bounding box center [1405, 264] width 34 height 44
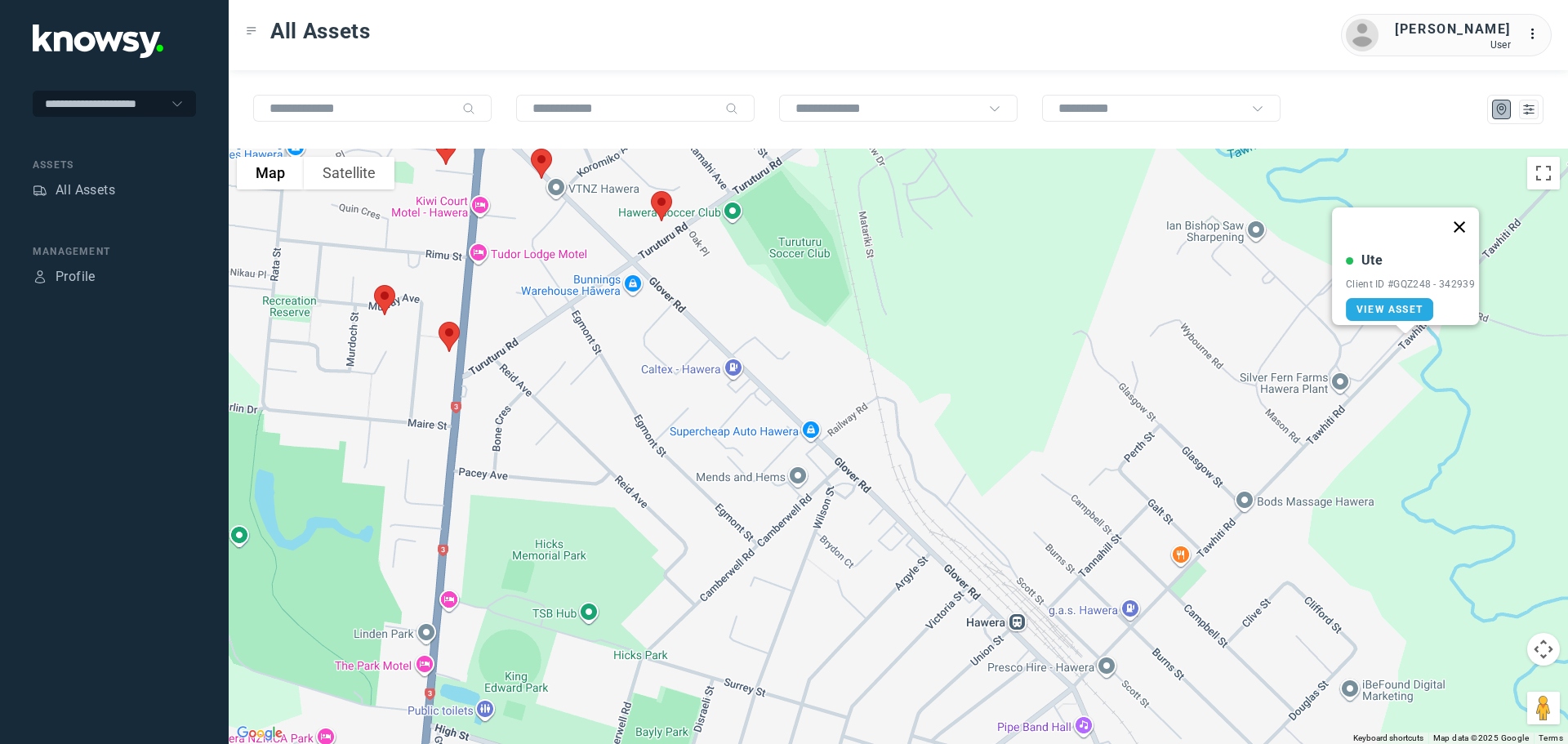
click at [1470, 217] on button "Close" at bounding box center [1459, 227] width 39 height 39
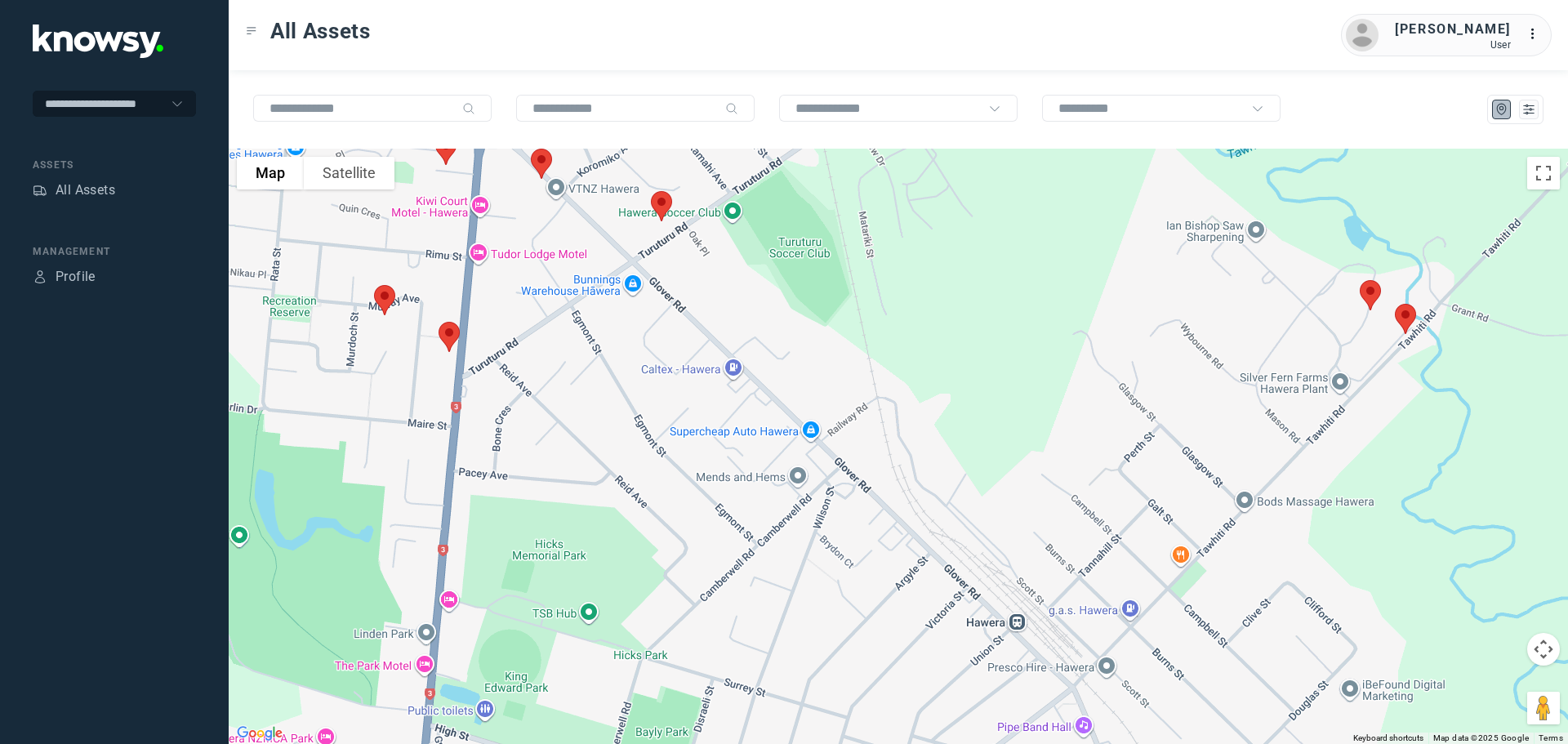
click at [1375, 292] on img at bounding box center [1370, 295] width 34 height 44
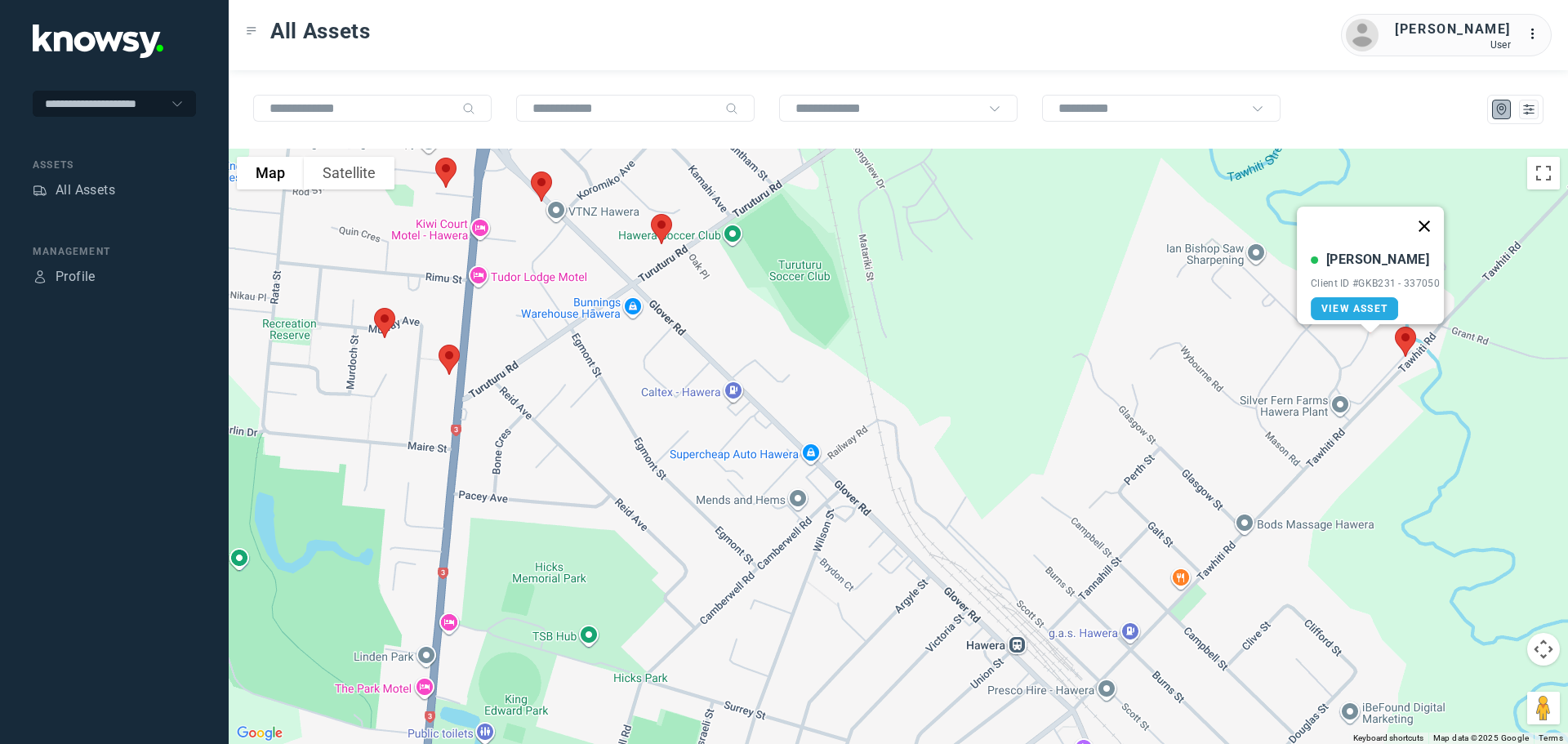
click at [1428, 212] on button "Close" at bounding box center [1424, 226] width 39 height 39
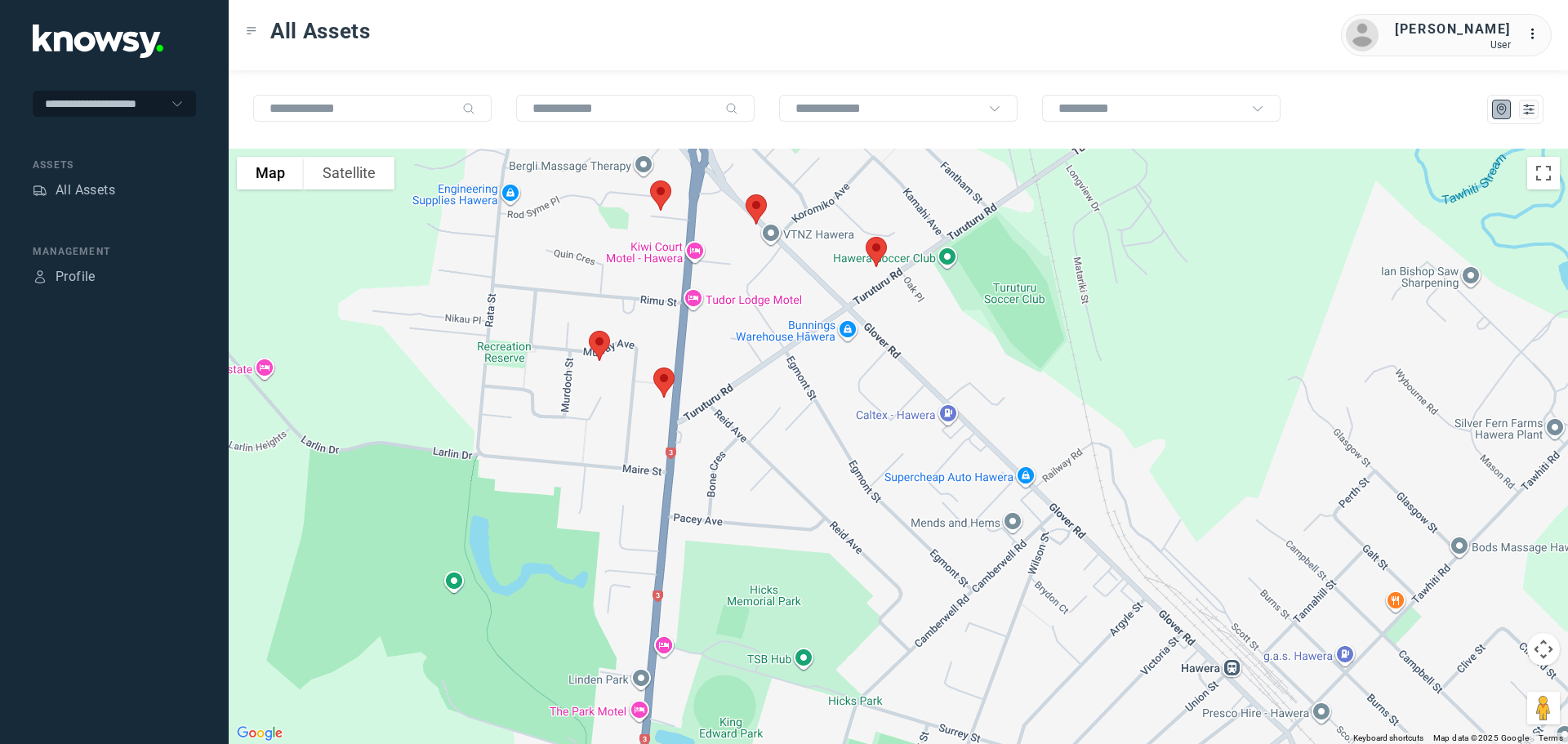
drag, startPoint x: 779, startPoint y: 267, endPoint x: 996, endPoint y: 289, distance: 218.1
click at [996, 289] on div at bounding box center [898, 446] width 1339 height 595
click at [875, 260] on img at bounding box center [876, 252] width 34 height 44
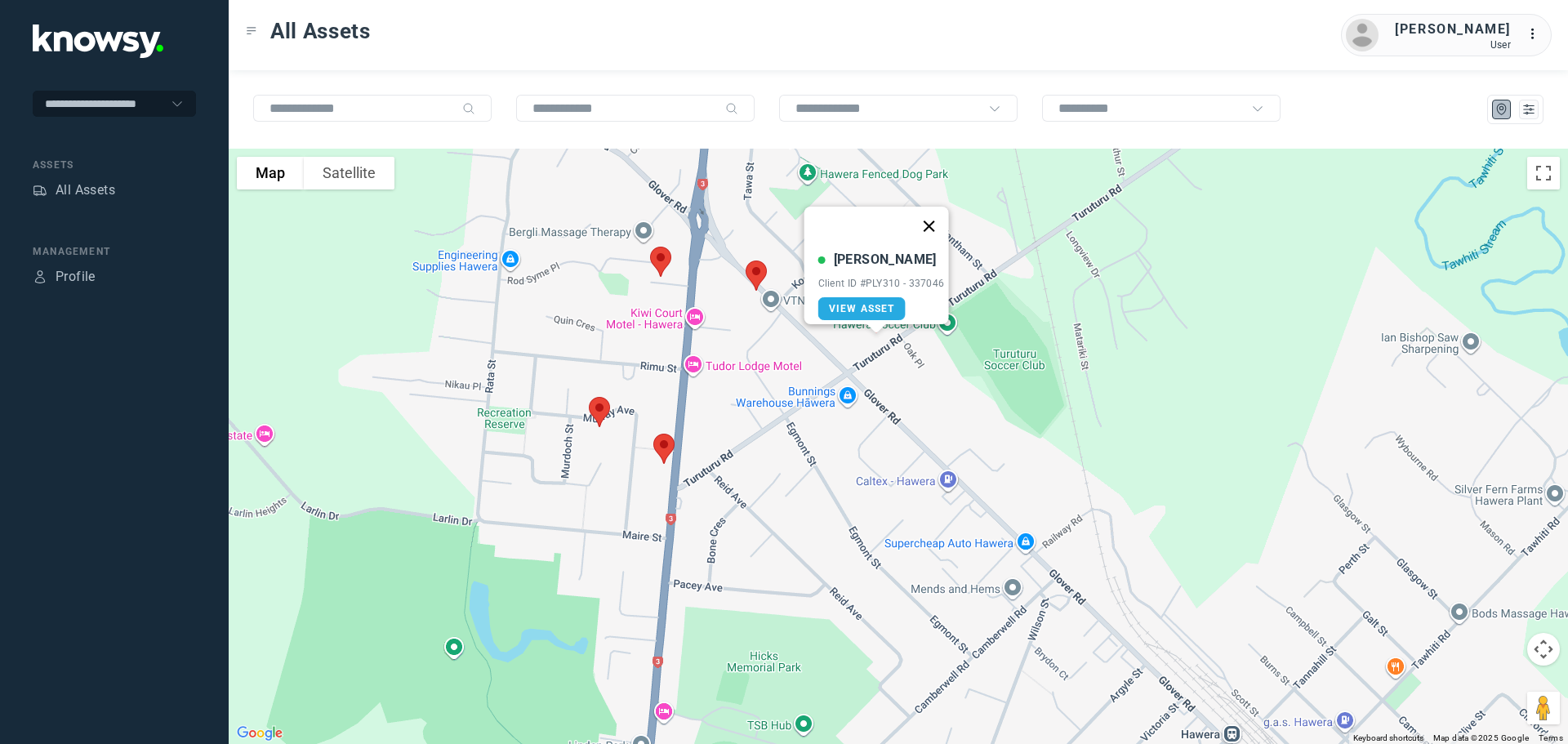
click at [938, 215] on button "Close" at bounding box center [929, 226] width 39 height 39
click at [758, 274] on img at bounding box center [756, 275] width 34 height 44
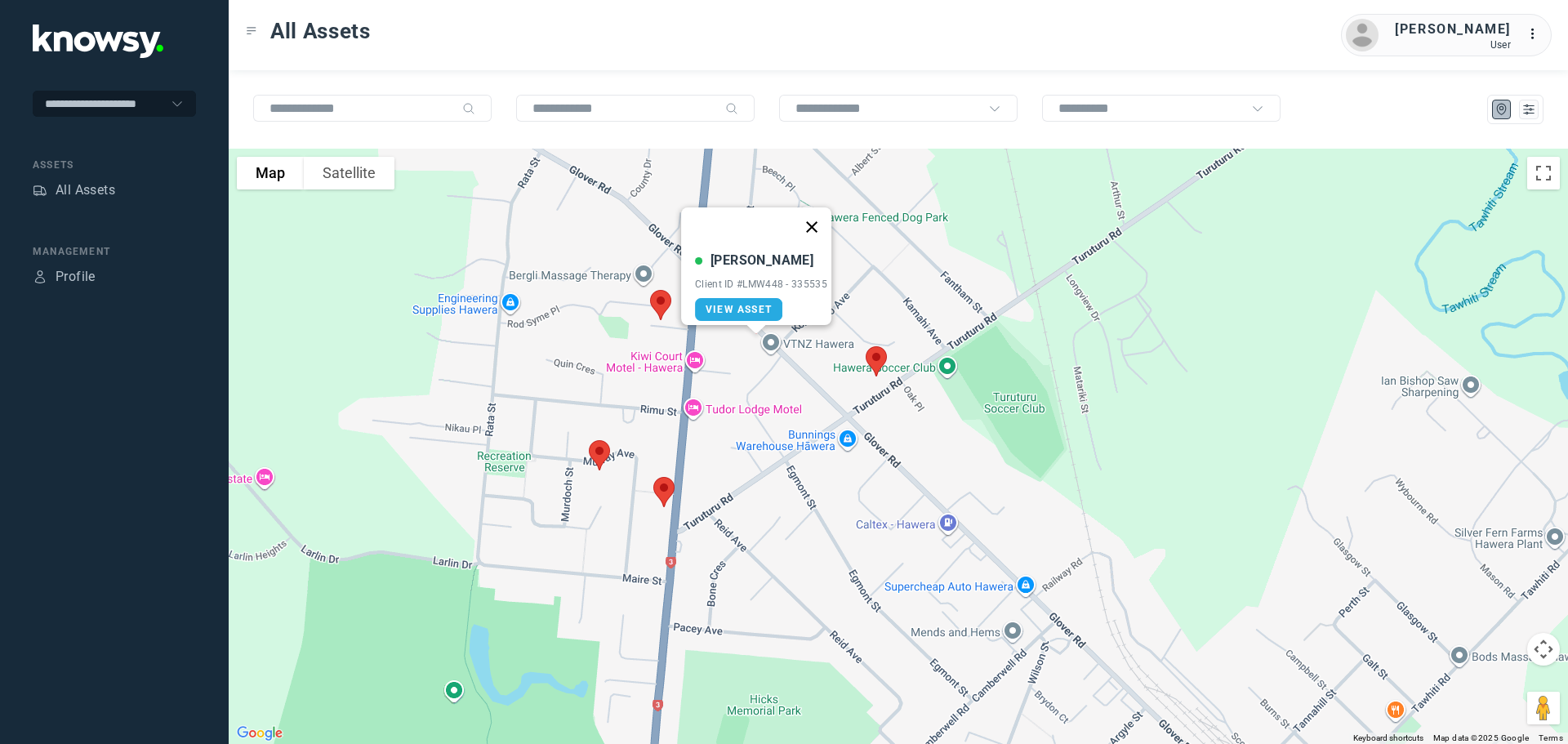
click at [821, 221] on button "Close" at bounding box center [812, 227] width 39 height 39
click at [662, 302] on img at bounding box center [660, 305] width 34 height 44
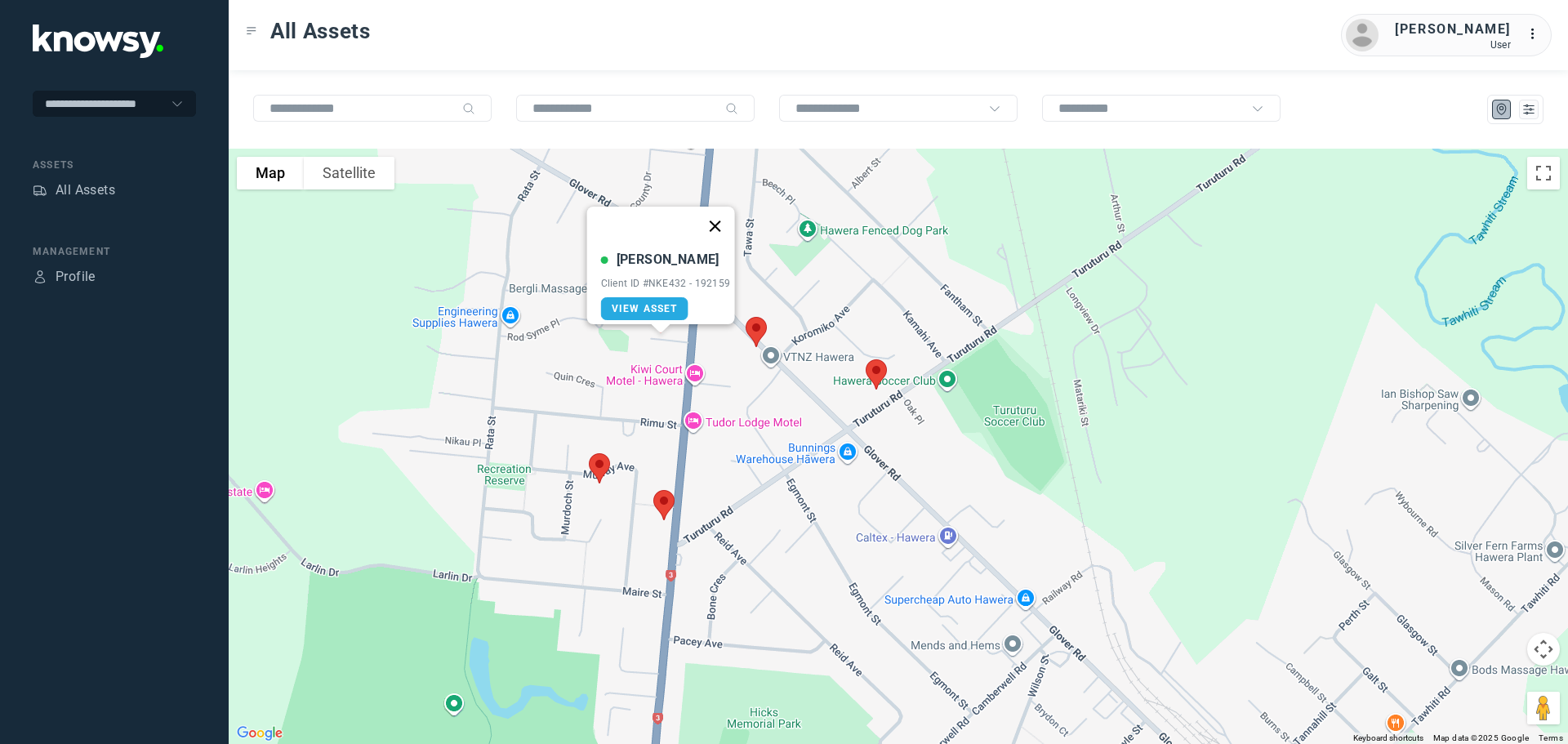
click at [722, 215] on button "Close" at bounding box center [714, 226] width 39 height 39
click at [599, 468] on img at bounding box center [599, 468] width 34 height 44
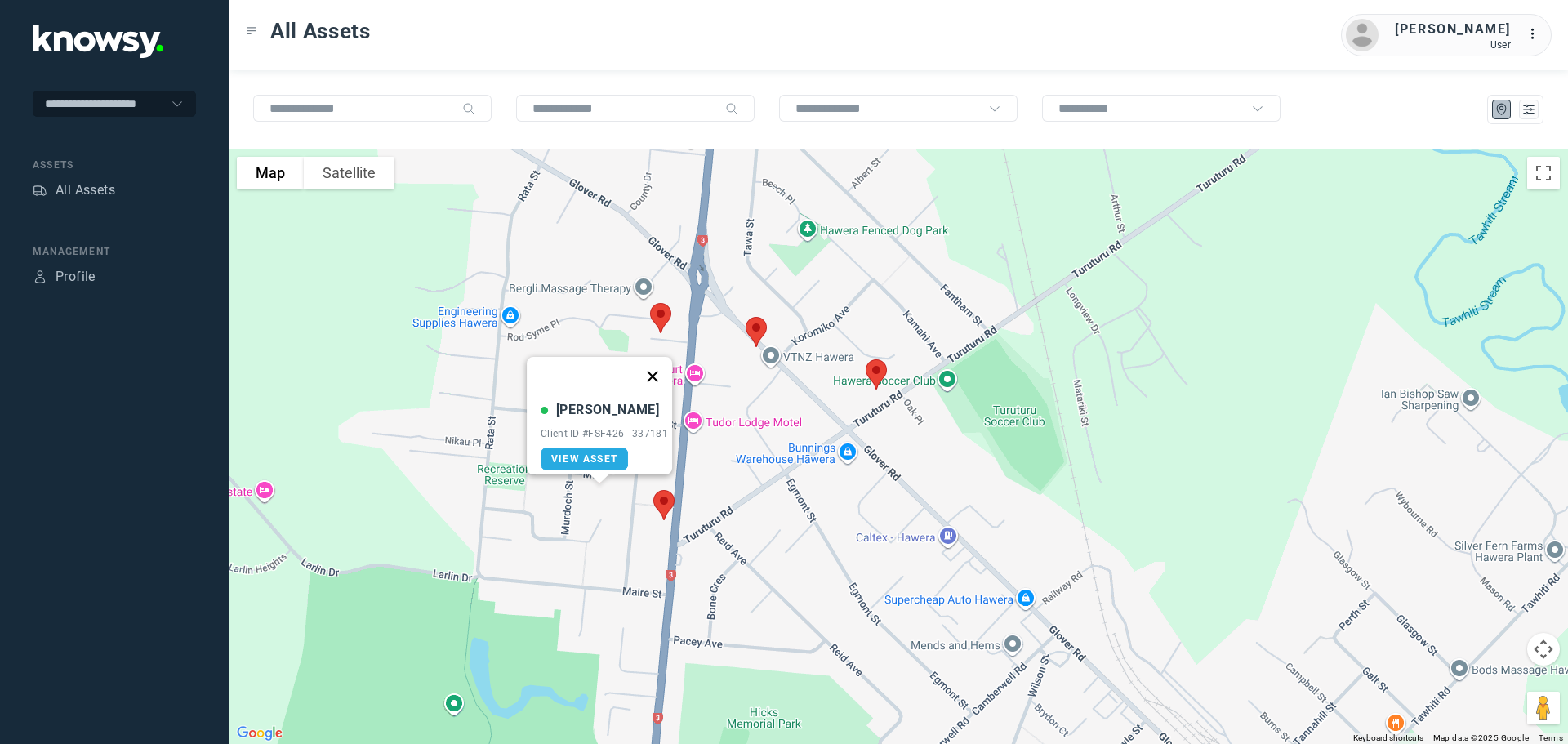
click at [652, 366] on button "Close" at bounding box center [652, 376] width 39 height 39
click at [658, 503] on img at bounding box center [663, 504] width 34 height 44
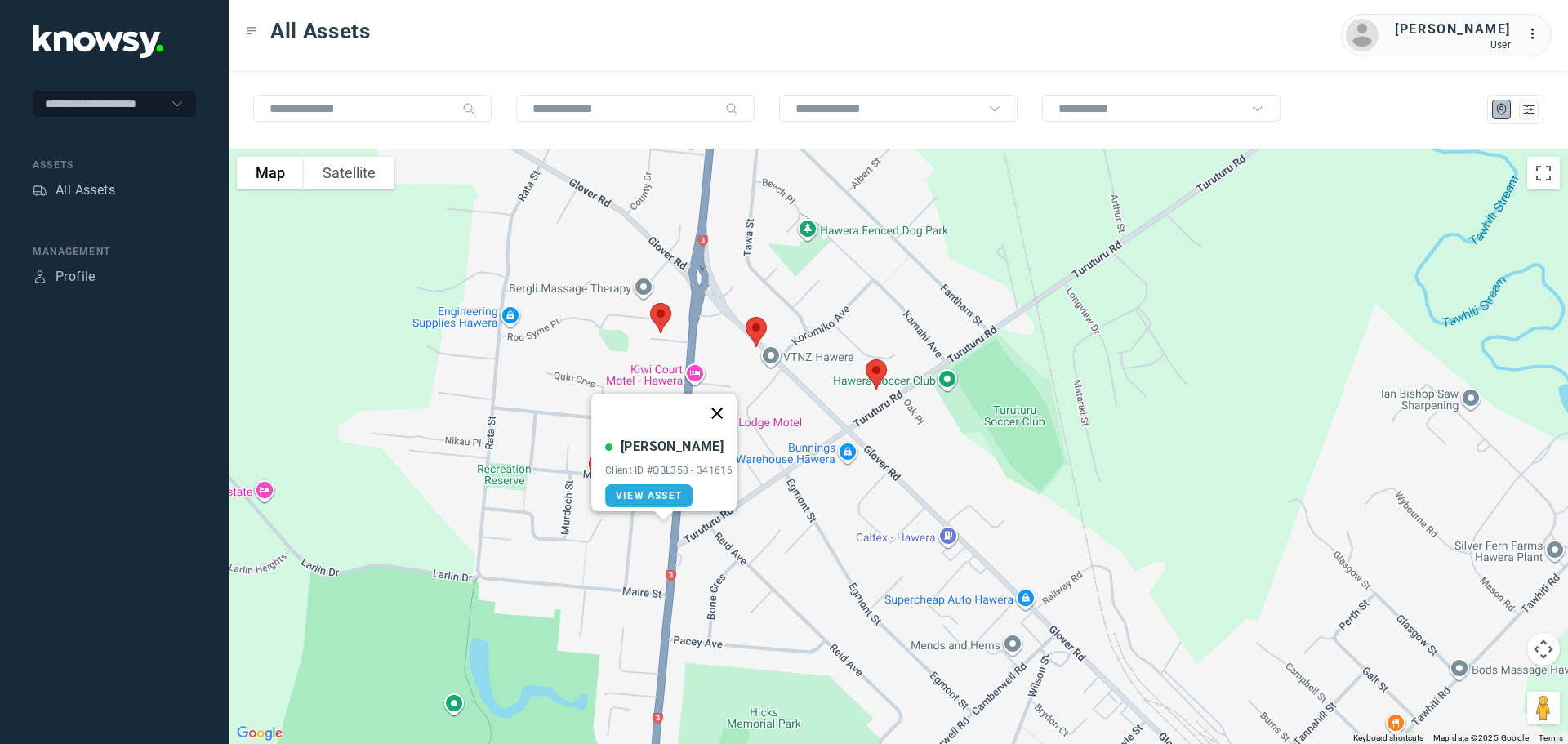
click at [715, 401] on button "Close" at bounding box center [717, 413] width 39 height 39
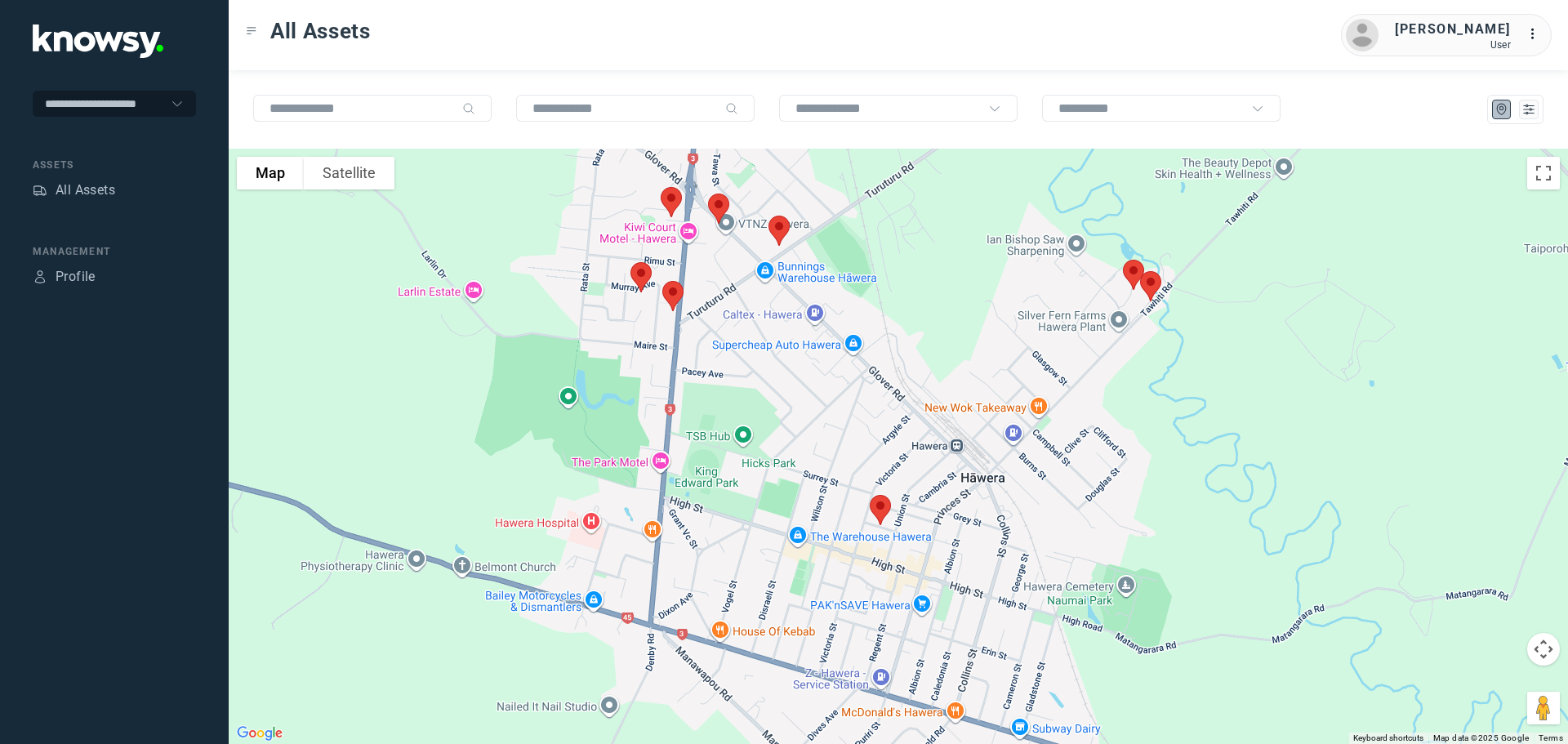
drag, startPoint x: 808, startPoint y: 544, endPoint x: 779, endPoint y: 385, distance: 161.6
click at [779, 385] on div at bounding box center [898, 446] width 1339 height 595
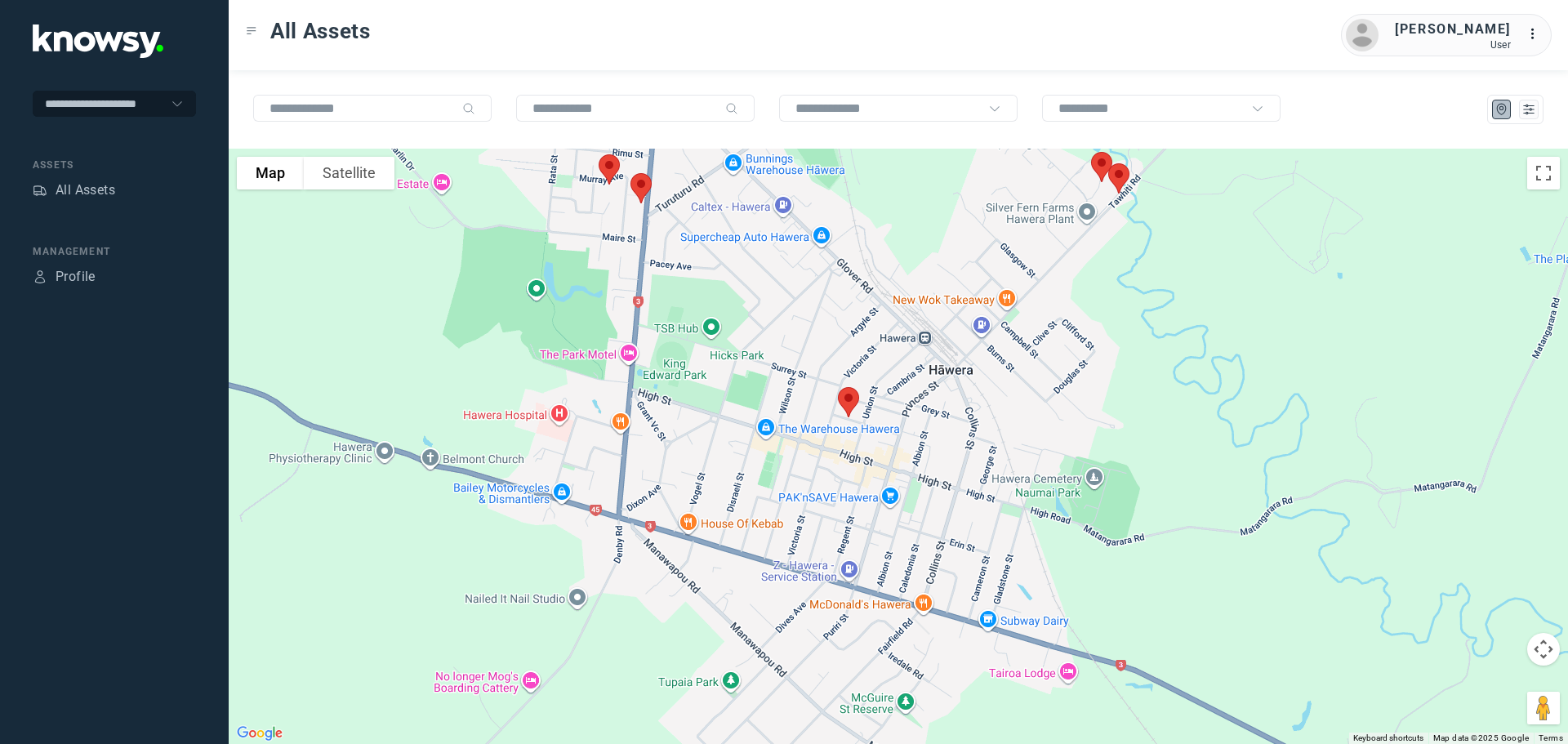
drag, startPoint x: 801, startPoint y: 450, endPoint x: 759, endPoint y: 309, distance: 147.1
click at [760, 312] on div at bounding box center [898, 446] width 1339 height 595
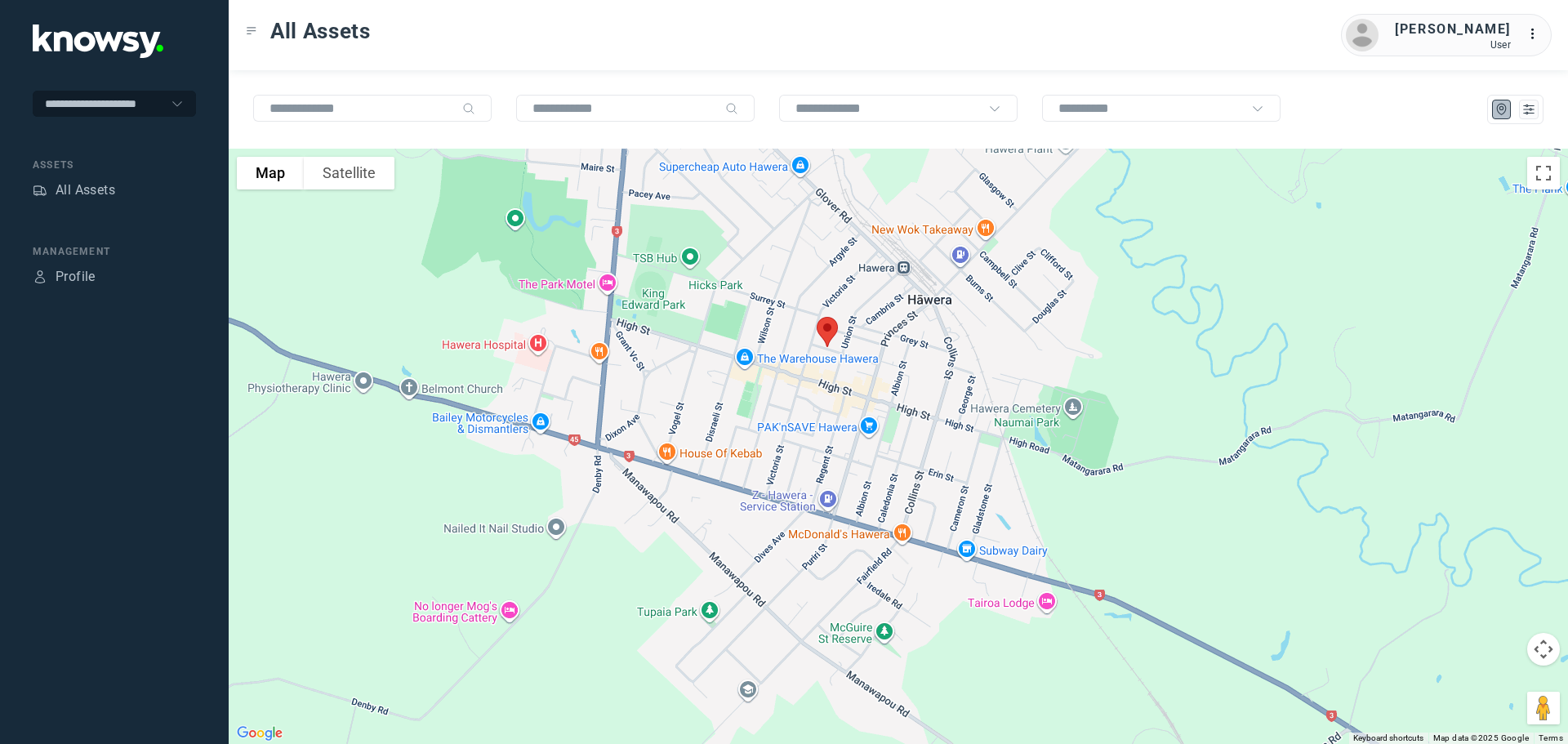
click at [823, 331] on img at bounding box center [827, 332] width 34 height 44
click at [889, 230] on button "Close" at bounding box center [881, 240] width 39 height 39
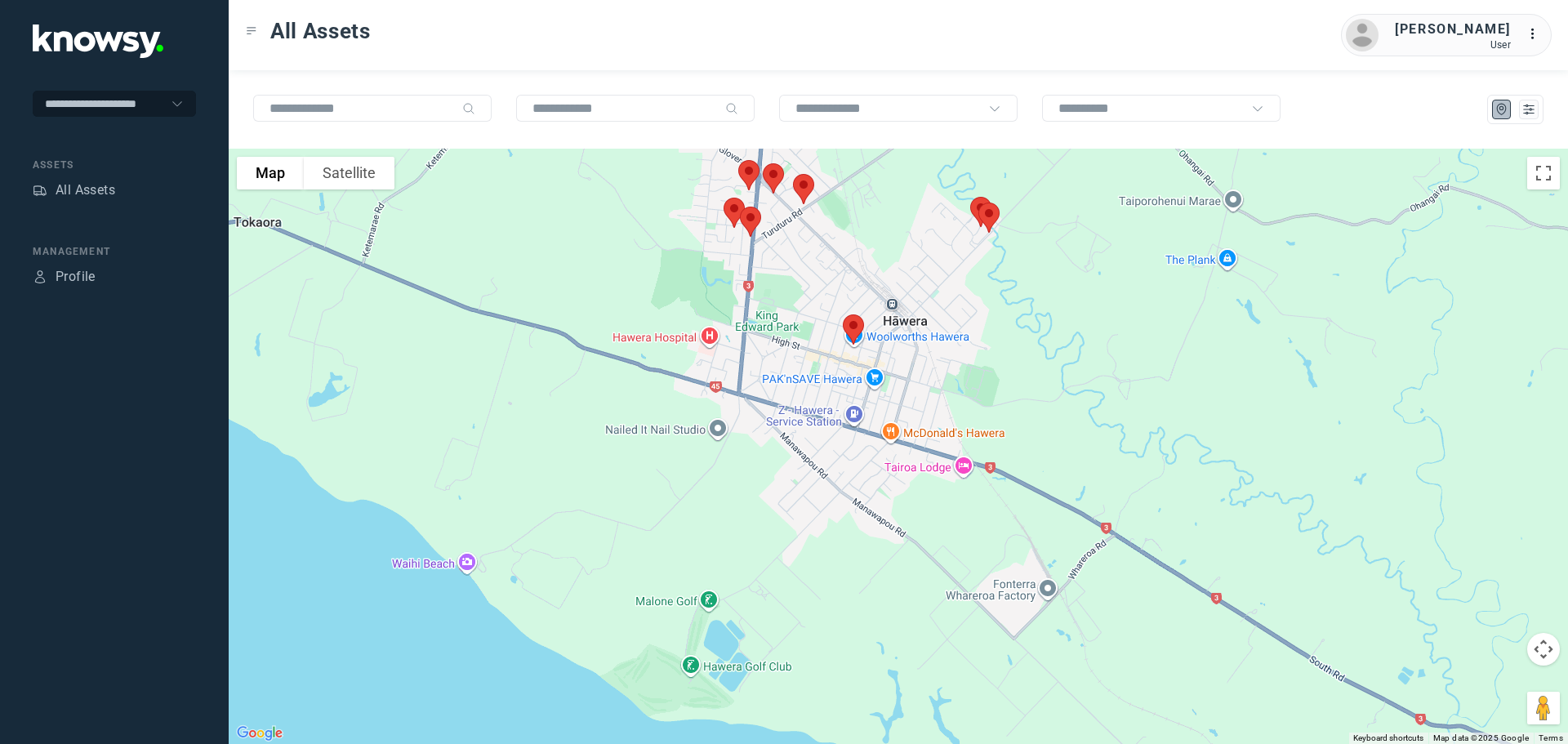
drag, startPoint x: 911, startPoint y: 512, endPoint x: 858, endPoint y: 368, distance: 153.4
click at [858, 368] on div "To navigate, press the arrow keys." at bounding box center [898, 446] width 1339 height 595
